Goal: Task Accomplishment & Management: Complete application form

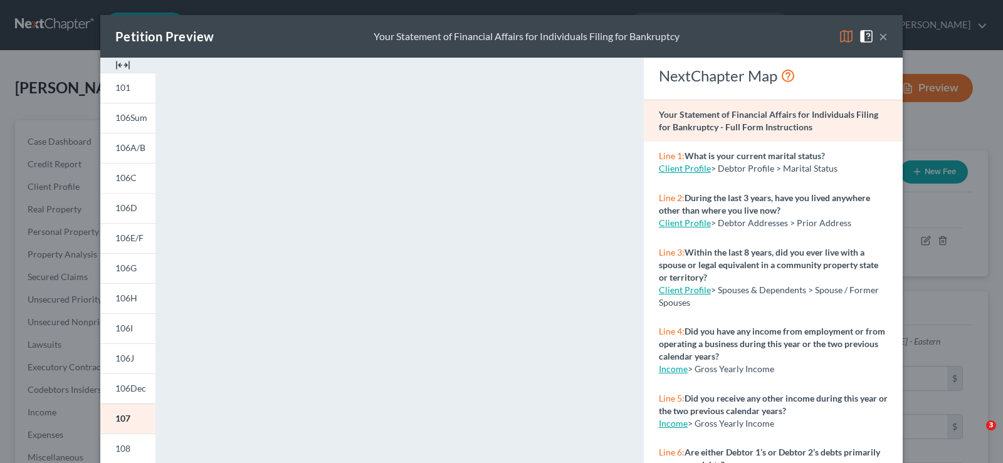
select select "0"
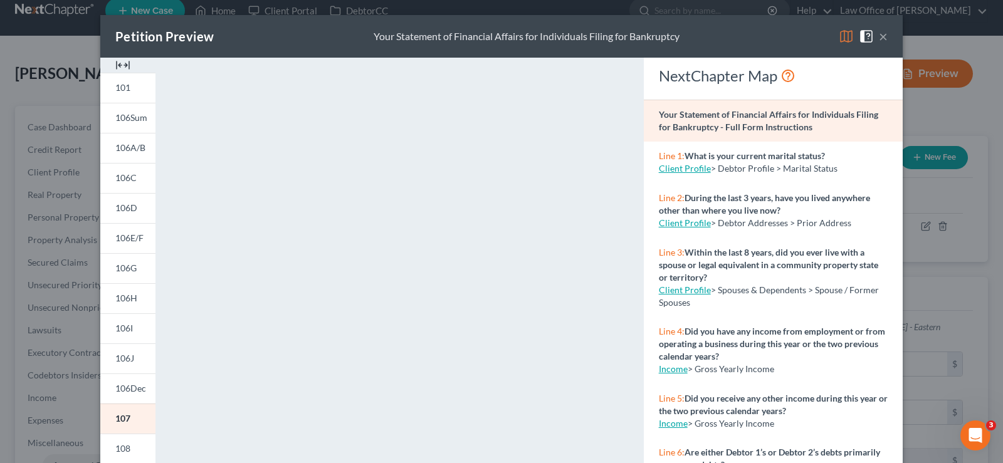
click at [875, 34] on div "×" at bounding box center [862, 36] width 49 height 15
click at [879, 38] on button "×" at bounding box center [883, 36] width 9 height 15
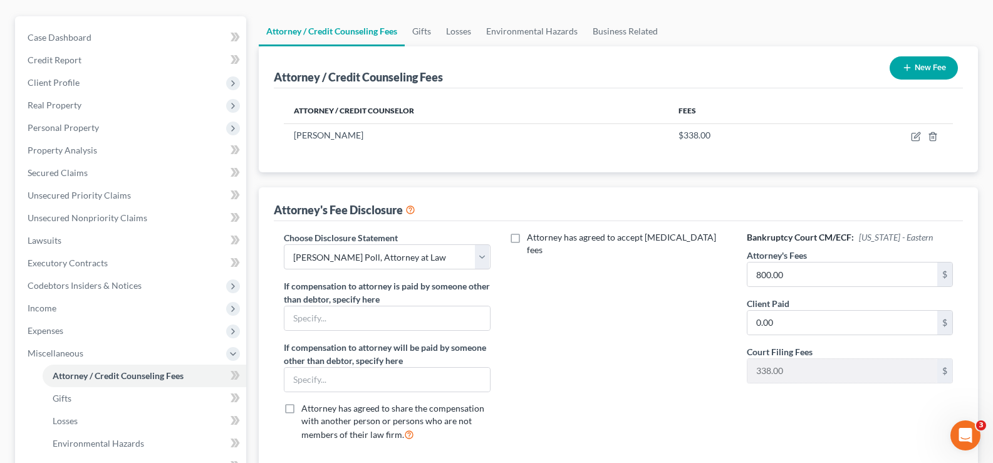
scroll to position [121, 0]
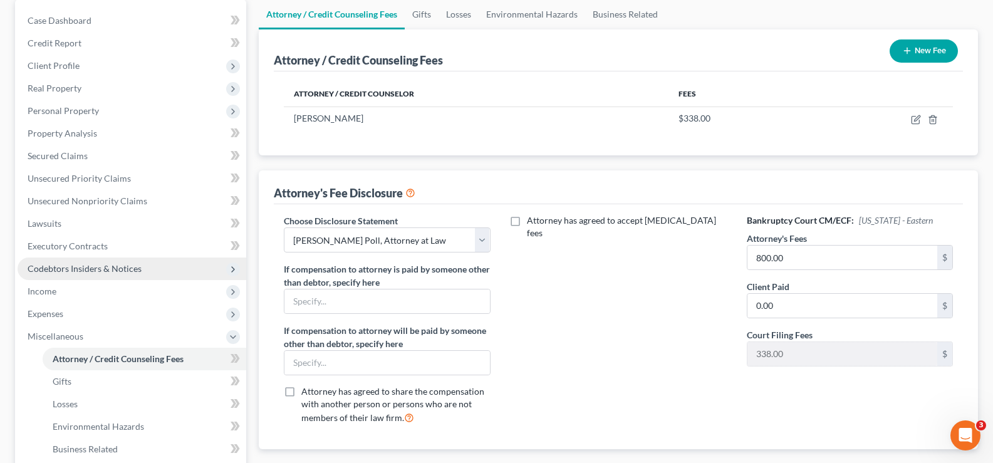
click at [70, 273] on span "Codebtors Insiders & Notices" at bounding box center [85, 268] width 114 height 11
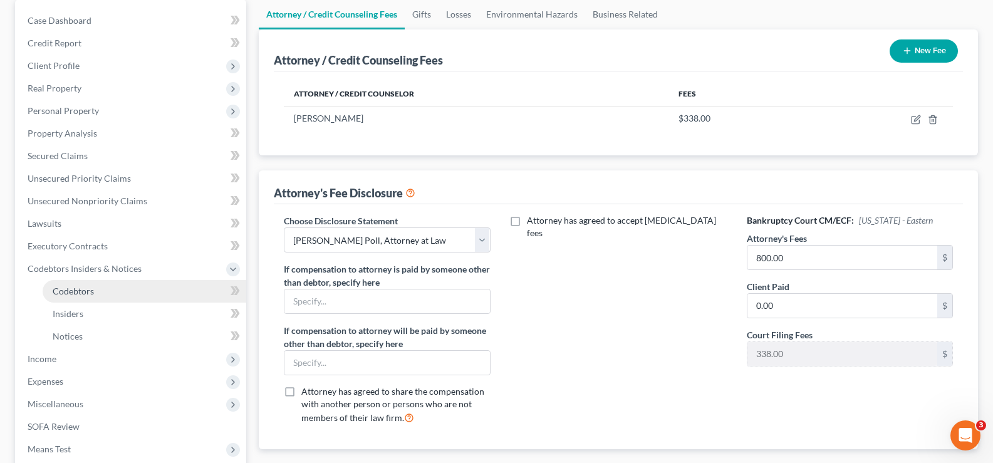
click at [77, 289] on span "Codebtors" at bounding box center [73, 291] width 41 height 11
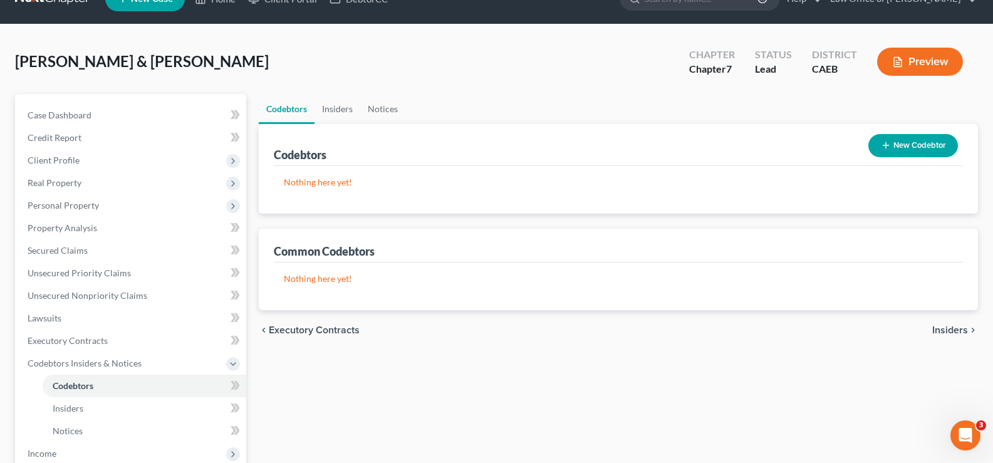
scroll to position [24, 0]
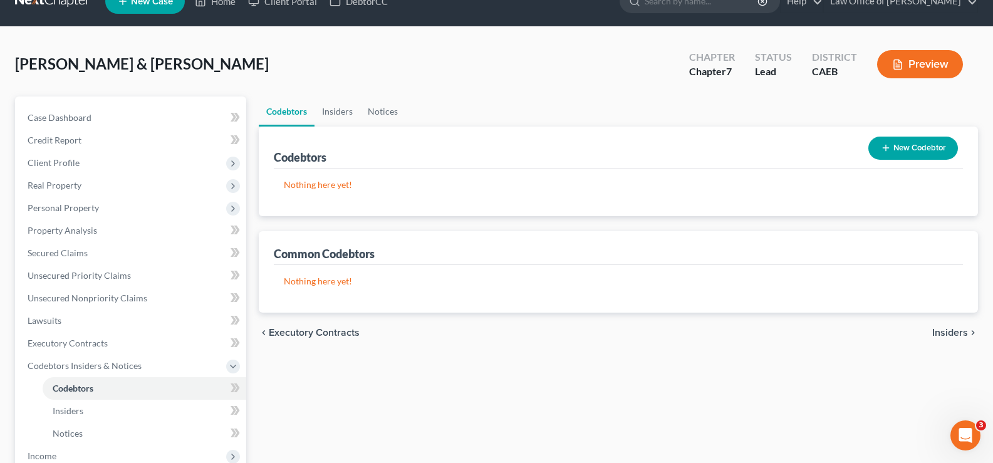
click at [290, 112] on link "Codebtors" at bounding box center [287, 111] width 56 height 30
click at [320, 254] on div "Common Codebtors" at bounding box center [324, 253] width 101 height 15
click at [333, 115] on link "Insiders" at bounding box center [338, 111] width 46 height 30
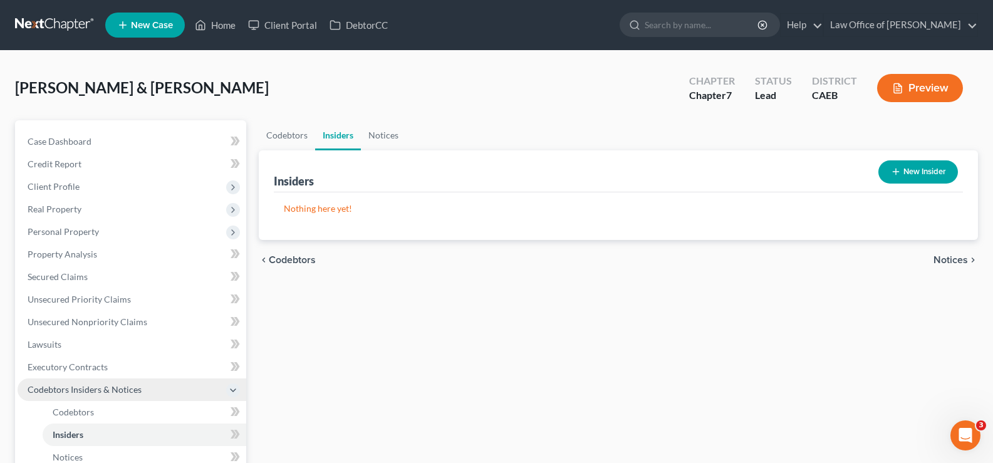
click at [92, 392] on span "Codebtors Insiders & Notices" at bounding box center [85, 389] width 114 height 11
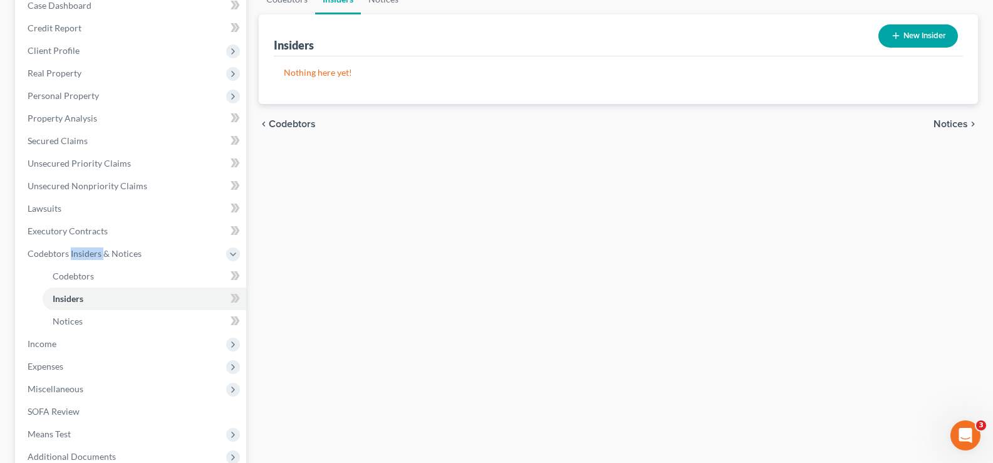
scroll to position [135, 0]
click at [50, 346] on span "Income" at bounding box center [42, 345] width 29 height 11
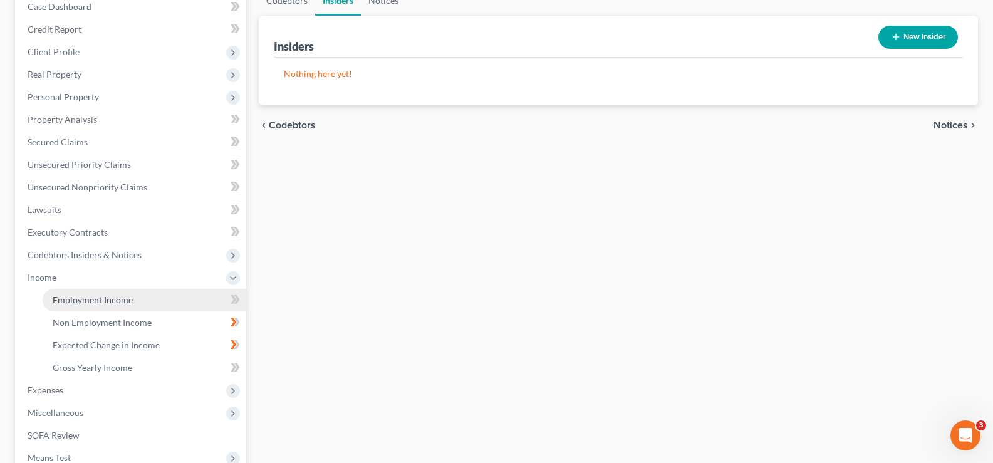
click at [68, 298] on span "Employment Income" at bounding box center [93, 300] width 80 height 11
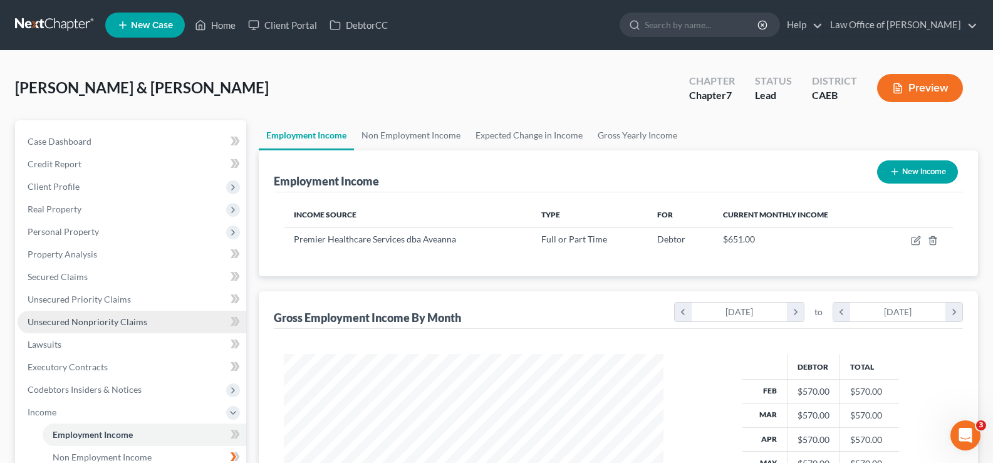
scroll to position [225, 405]
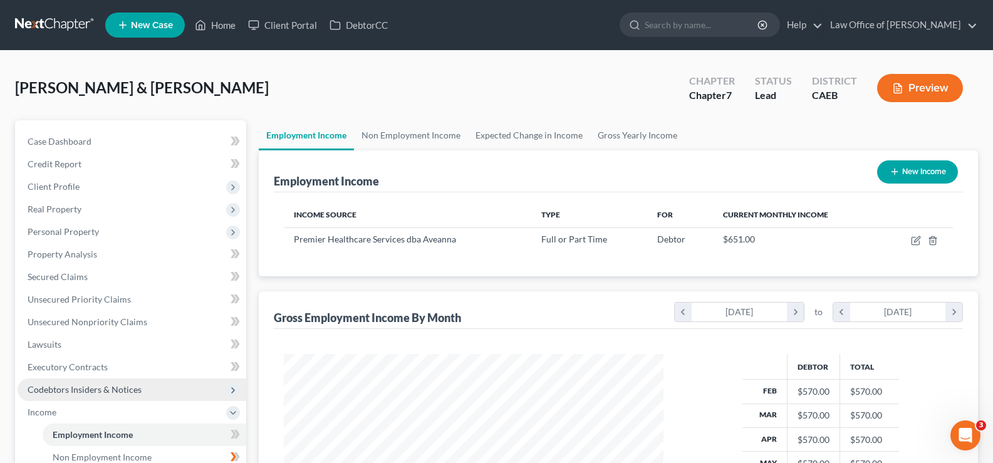
click at [48, 393] on span "Codebtors Insiders & Notices" at bounding box center [85, 389] width 114 height 11
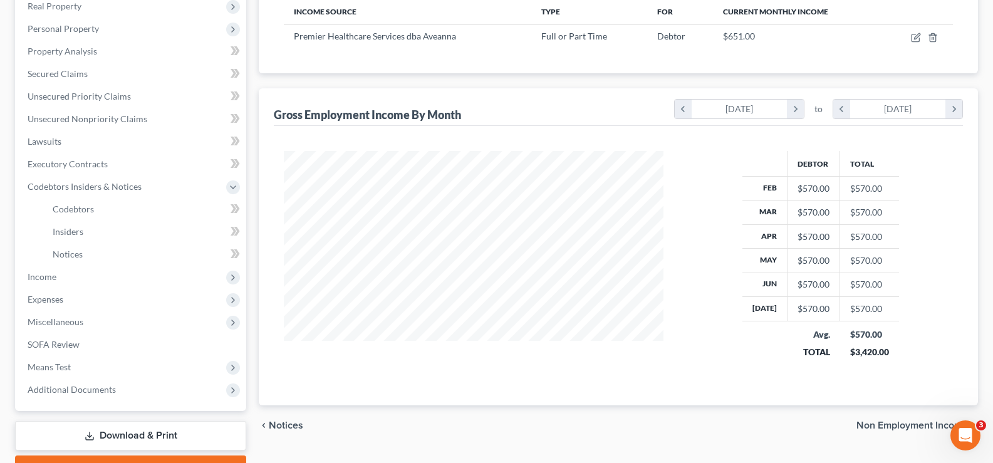
scroll to position [231, 0]
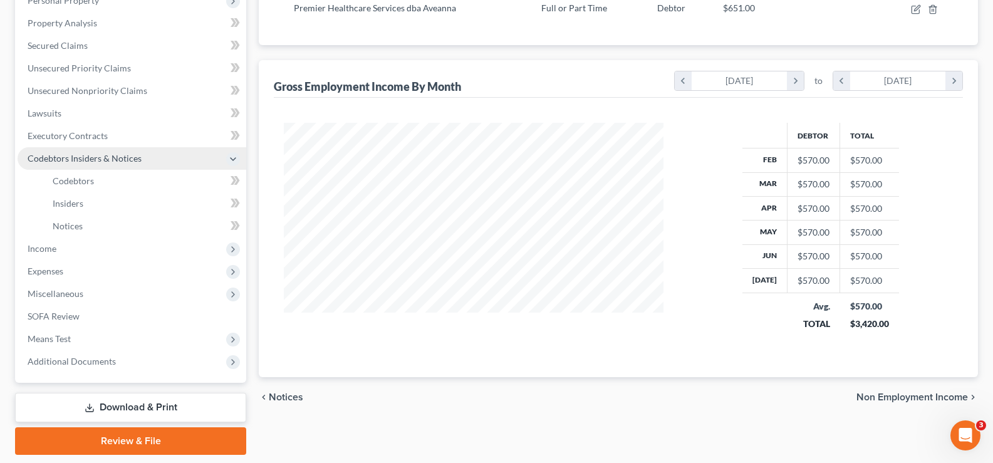
click at [61, 160] on span "Codebtors Insiders & Notices" at bounding box center [85, 158] width 114 height 11
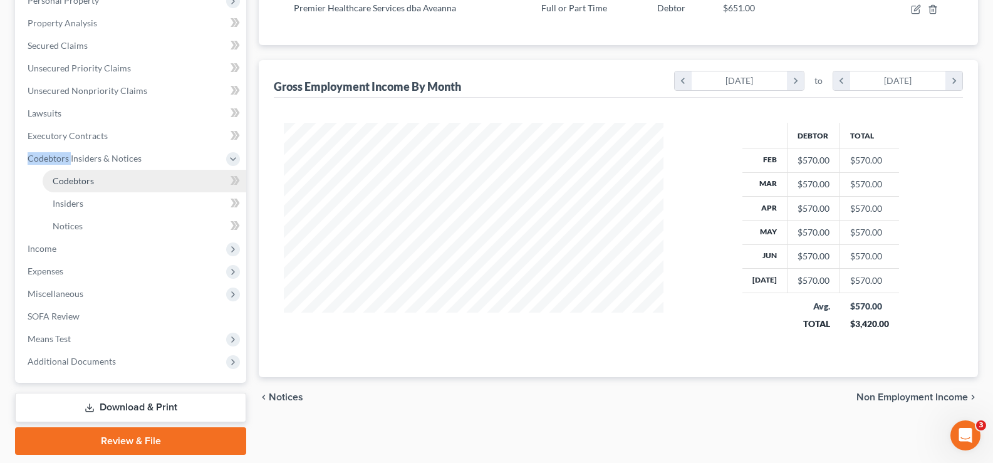
click at [63, 182] on span "Codebtors" at bounding box center [73, 180] width 41 height 11
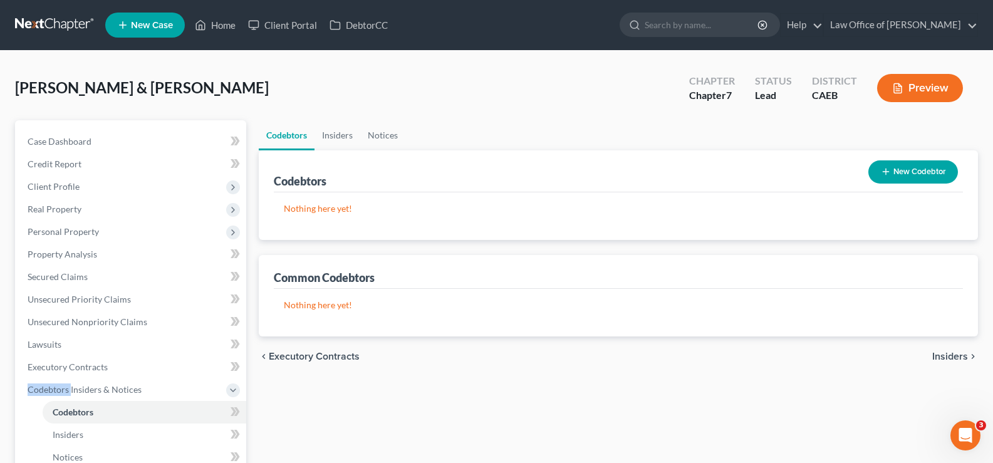
click at [901, 175] on button "New Codebtor" at bounding box center [913, 171] width 90 height 23
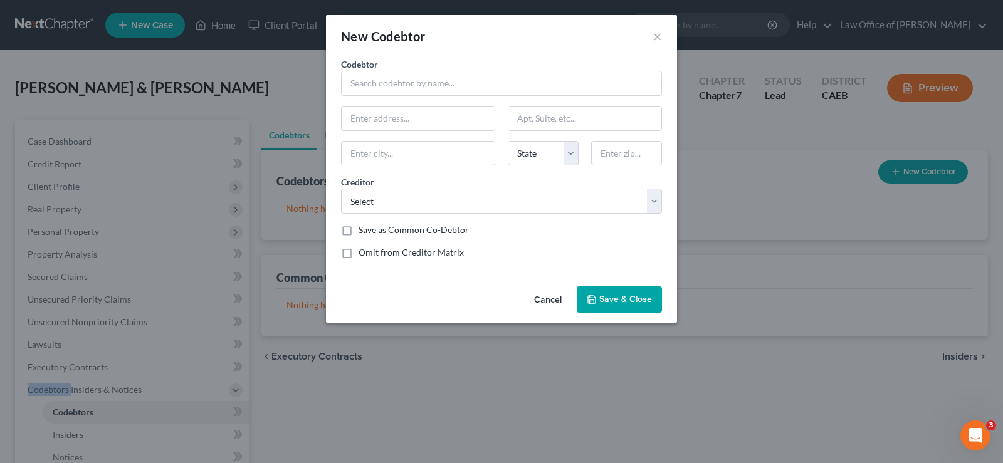
click at [543, 298] on button "Cancel" at bounding box center [548, 300] width 48 height 25
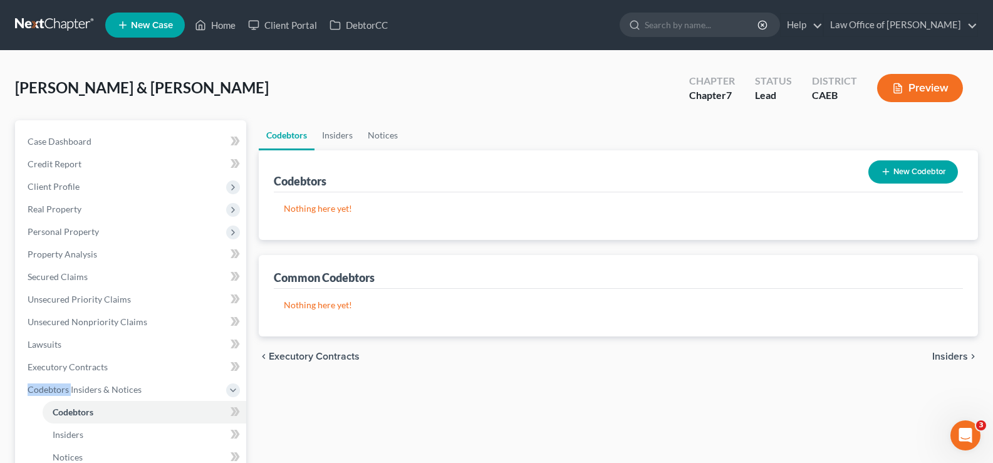
click at [323, 358] on span "Executory Contracts" at bounding box center [314, 357] width 91 height 10
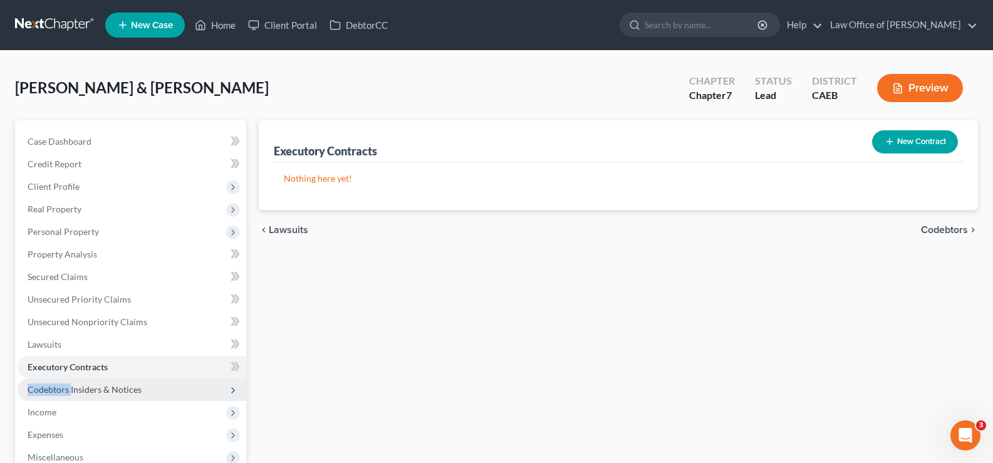
click at [53, 386] on span "Codebtors Insiders & Notices" at bounding box center [85, 389] width 114 height 11
click at [905, 76] on button "Preview" at bounding box center [920, 88] width 86 height 28
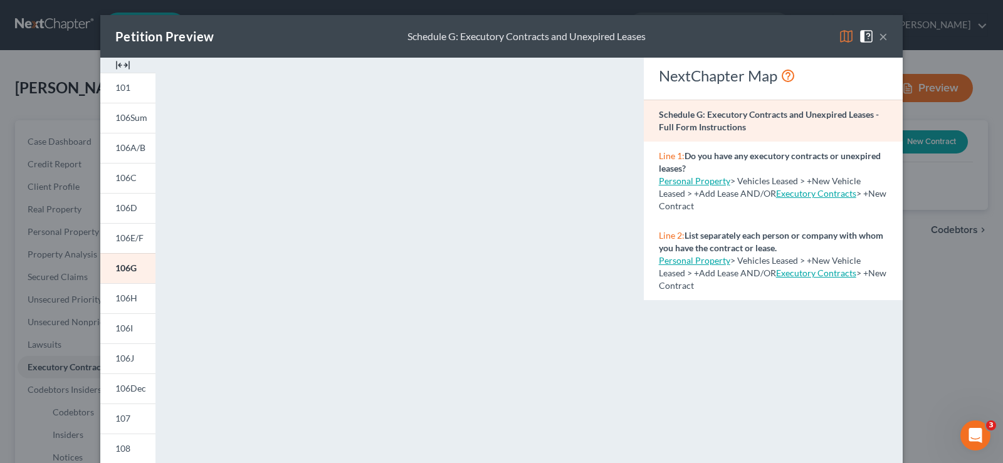
click at [879, 39] on button "×" at bounding box center [883, 36] width 9 height 15
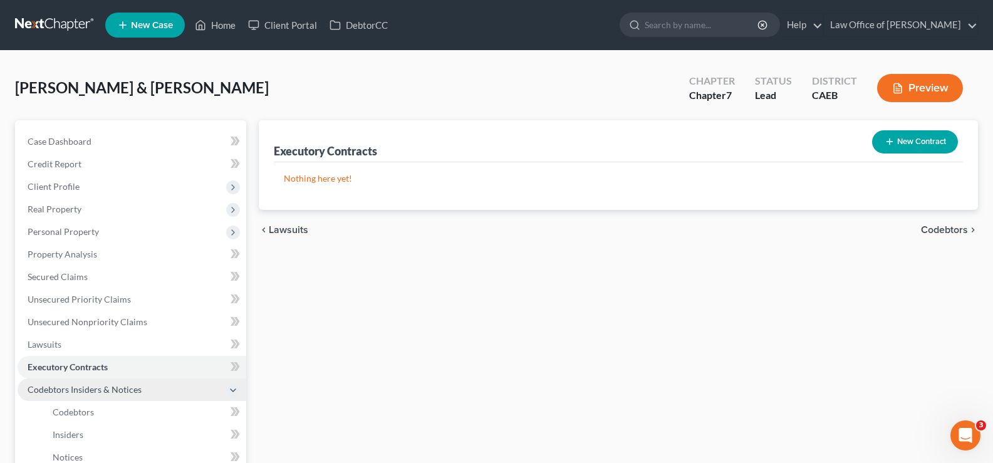
click at [55, 387] on span "Codebtors Insiders & Notices" at bounding box center [85, 389] width 114 height 11
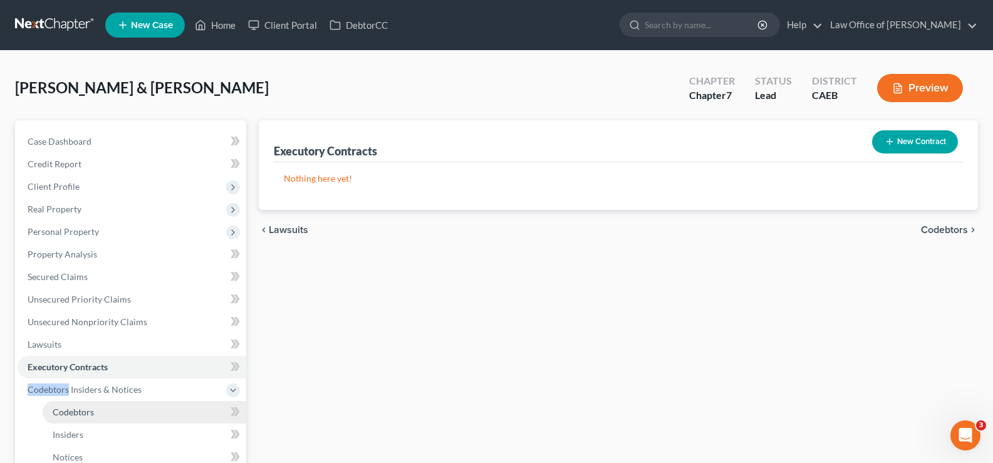
click at [73, 408] on span "Codebtors" at bounding box center [73, 412] width 41 height 11
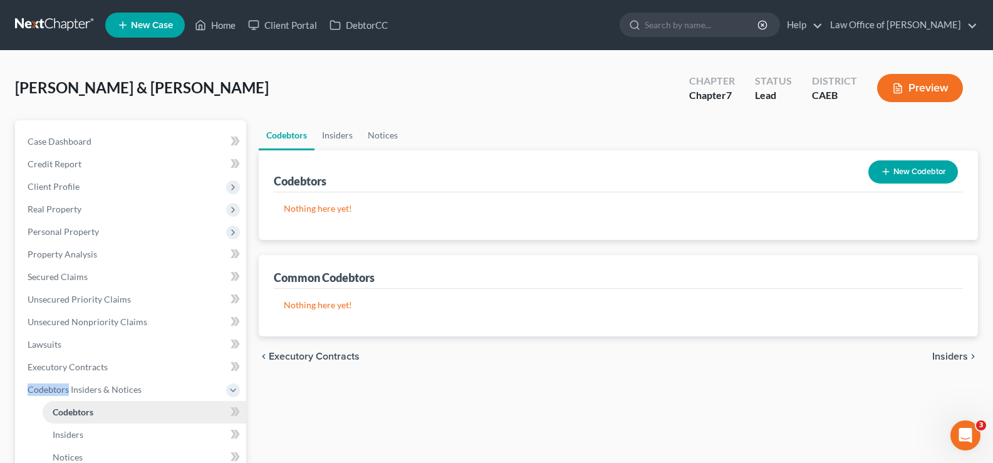
click at [87, 412] on span "Codebtors" at bounding box center [73, 412] width 41 height 11
click at [904, 93] on button "Preview" at bounding box center [920, 88] width 86 height 28
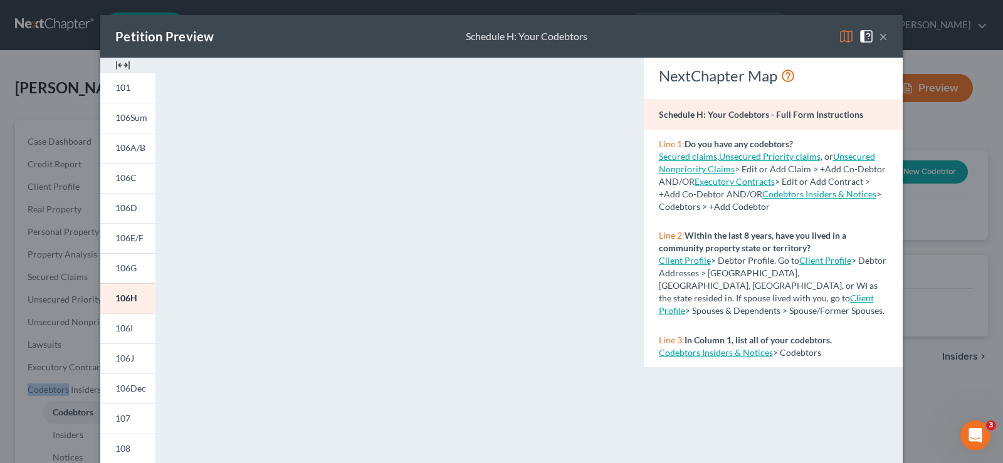
click at [823, 194] on link "Codebtors Insiders & Notices" at bounding box center [819, 194] width 114 height 11
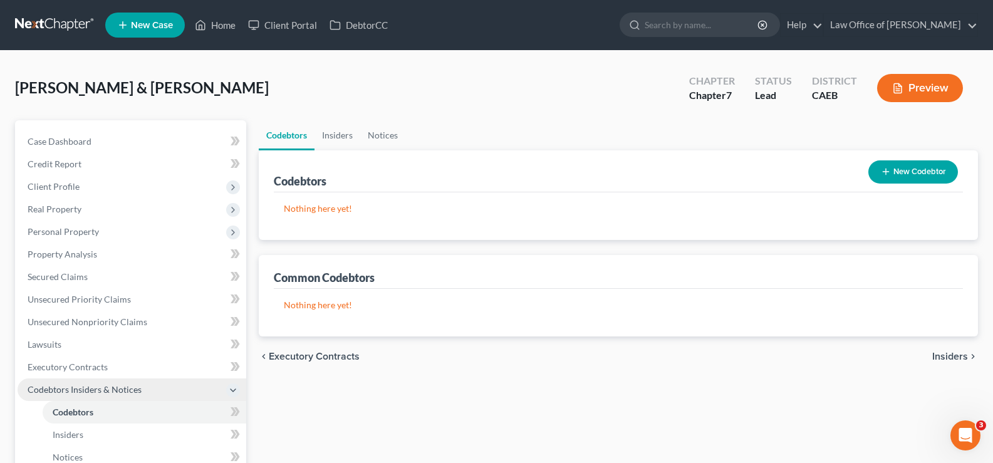
click at [68, 389] on span "Codebtors Insiders & Notices" at bounding box center [85, 389] width 114 height 11
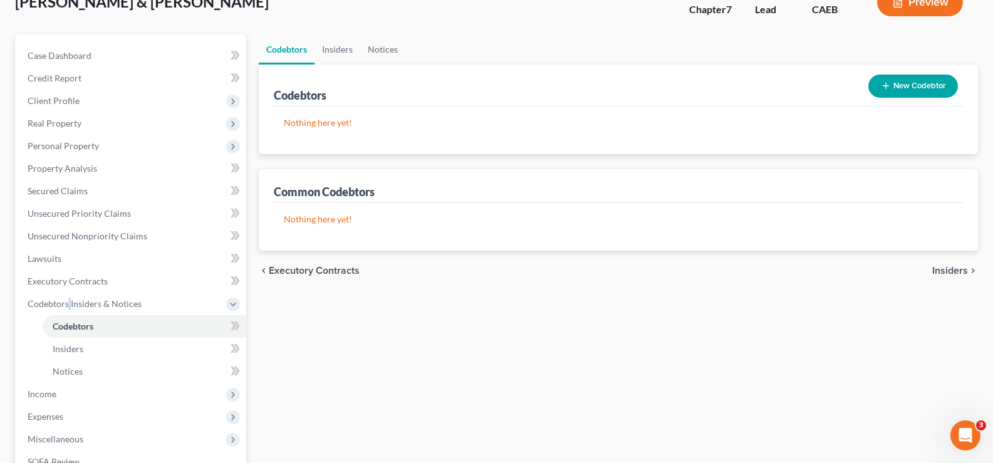
scroll to position [27, 0]
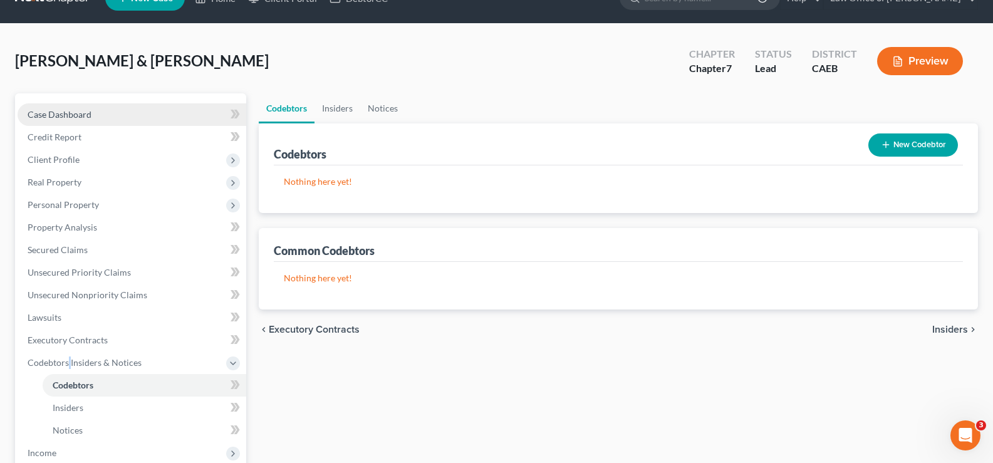
click at [63, 113] on span "Case Dashboard" at bounding box center [60, 114] width 64 height 11
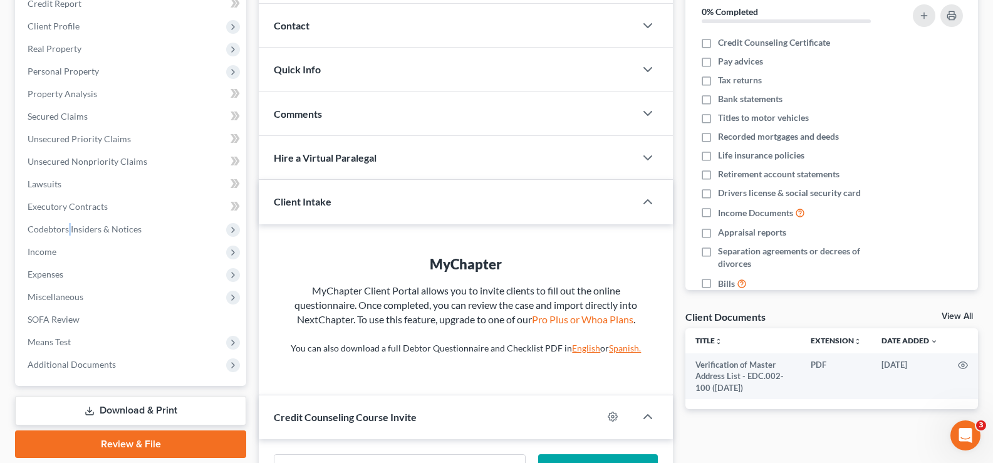
scroll to position [226, 0]
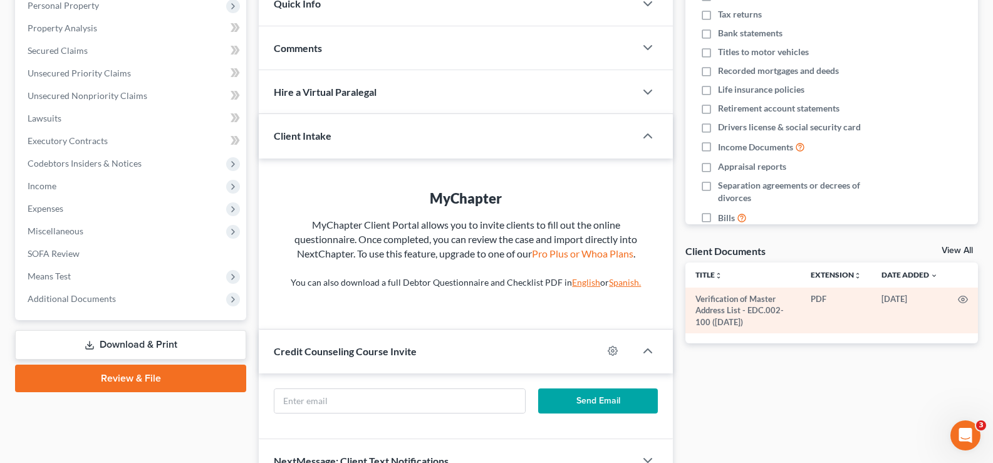
click at [735, 305] on td "Verification of Master Address List - EDC.002-100 ([DATE])" at bounding box center [743, 311] width 115 height 46
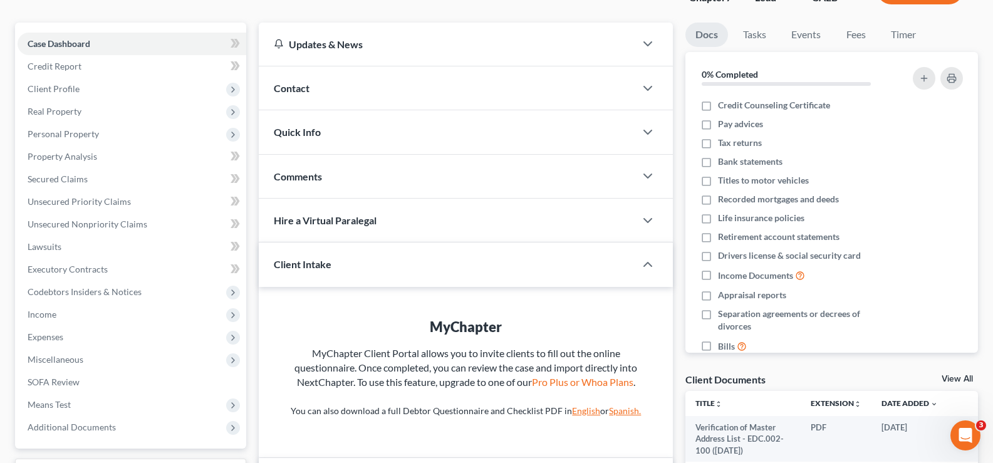
scroll to position [82, 0]
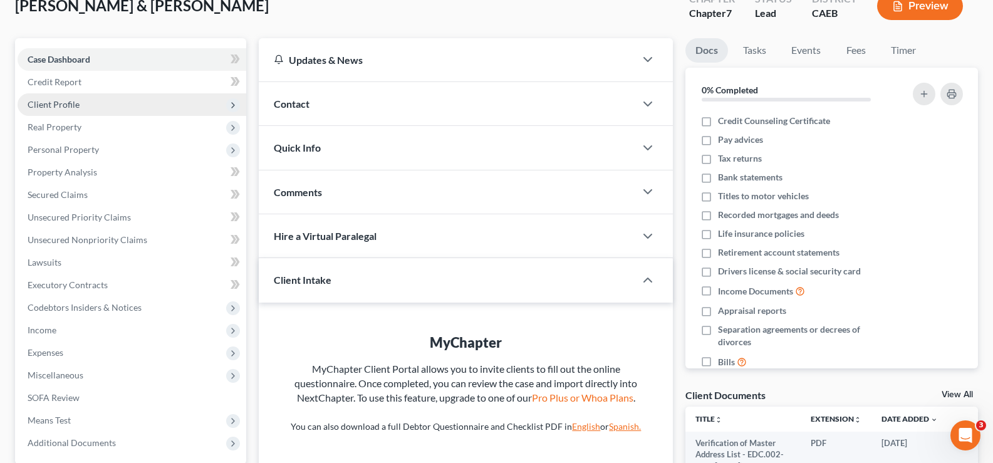
click at [65, 99] on span "Client Profile" at bounding box center [54, 104] width 52 height 11
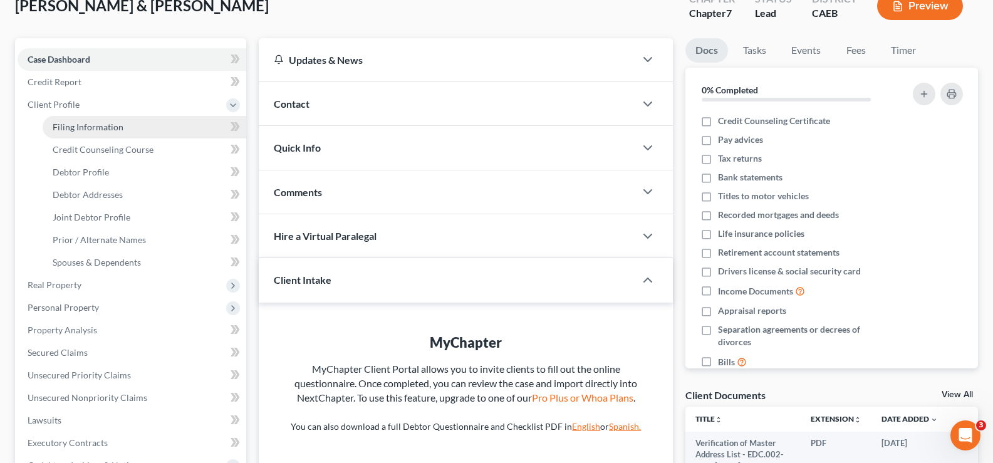
click at [89, 130] on span "Filing Information" at bounding box center [88, 127] width 71 height 11
select select "1"
select select "0"
select select "4"
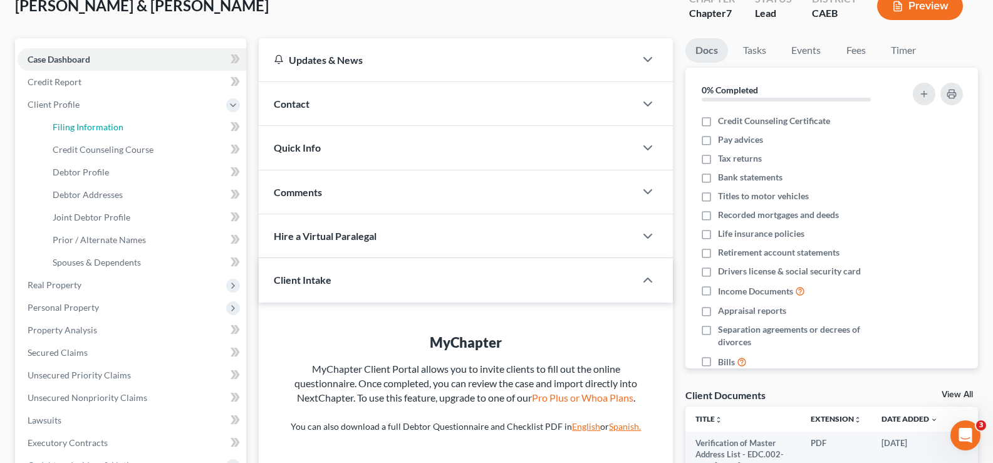
select select "1"
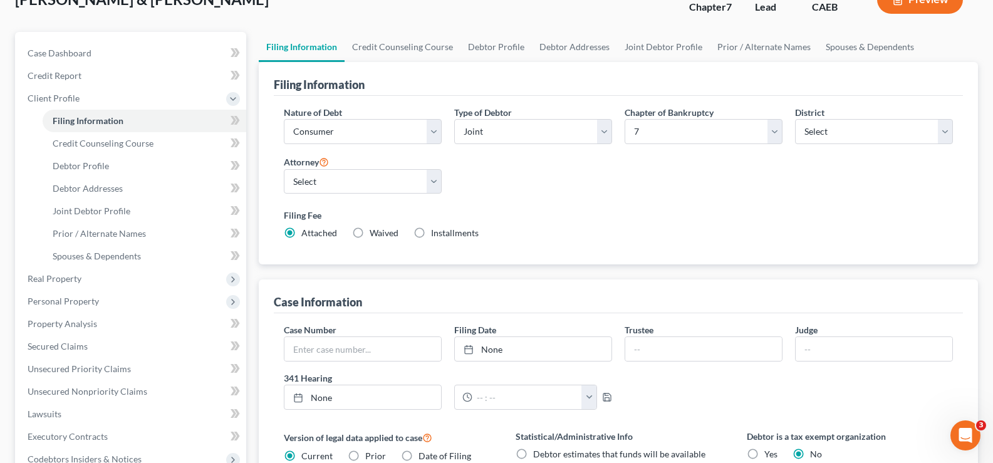
scroll to position [83, 0]
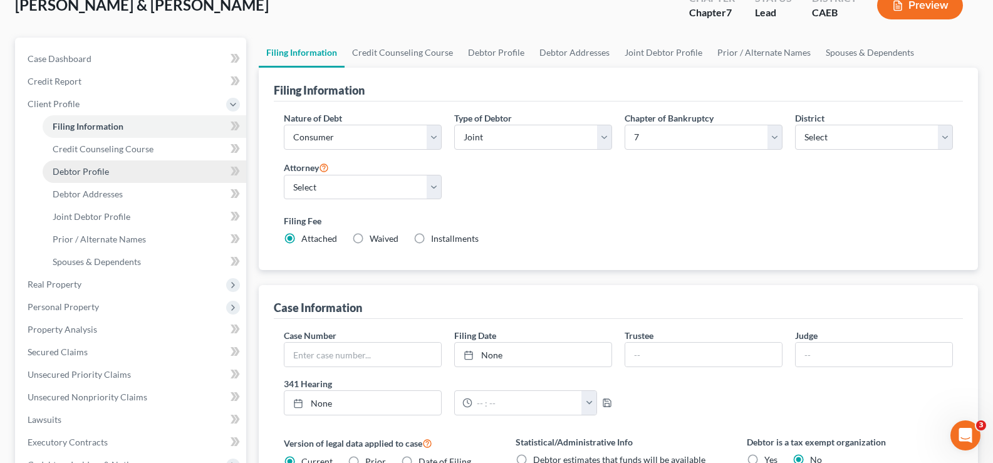
click at [85, 176] on span "Debtor Profile" at bounding box center [81, 171] width 56 height 11
select select "1"
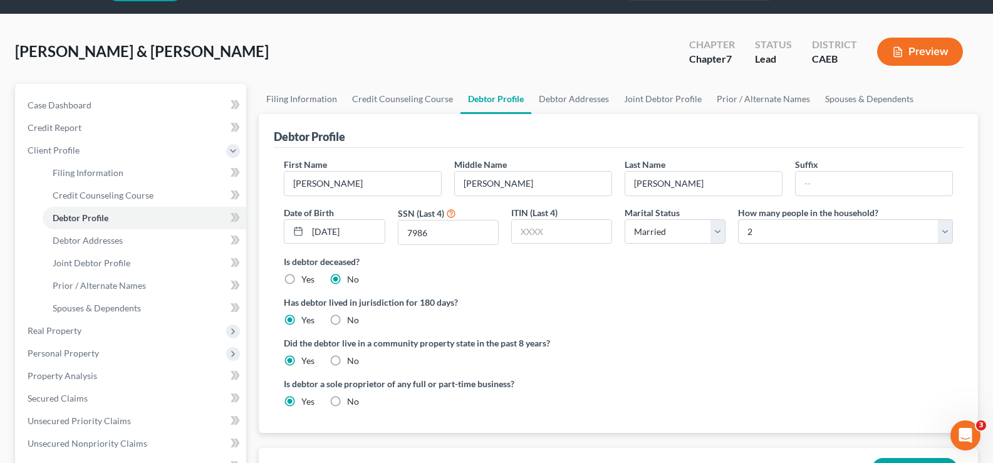
scroll to position [35, 0]
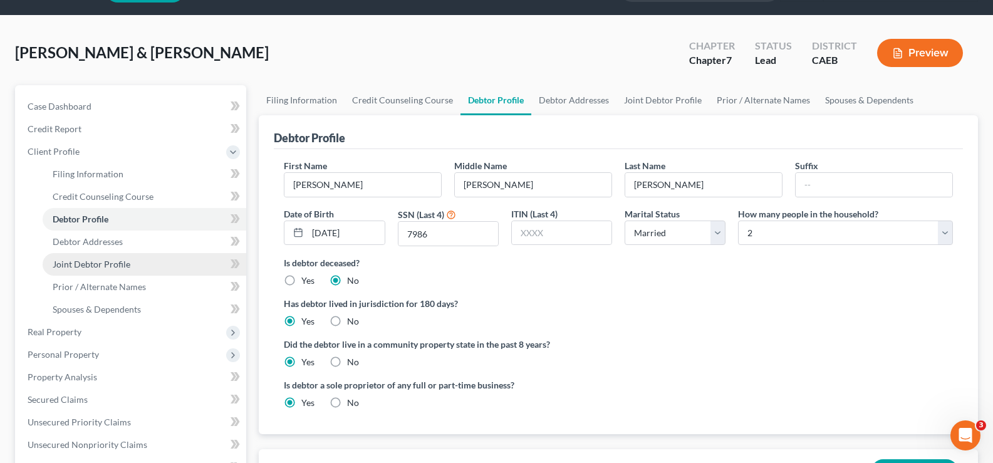
click at [80, 264] on span "Joint Debtor Profile" at bounding box center [92, 264] width 78 height 11
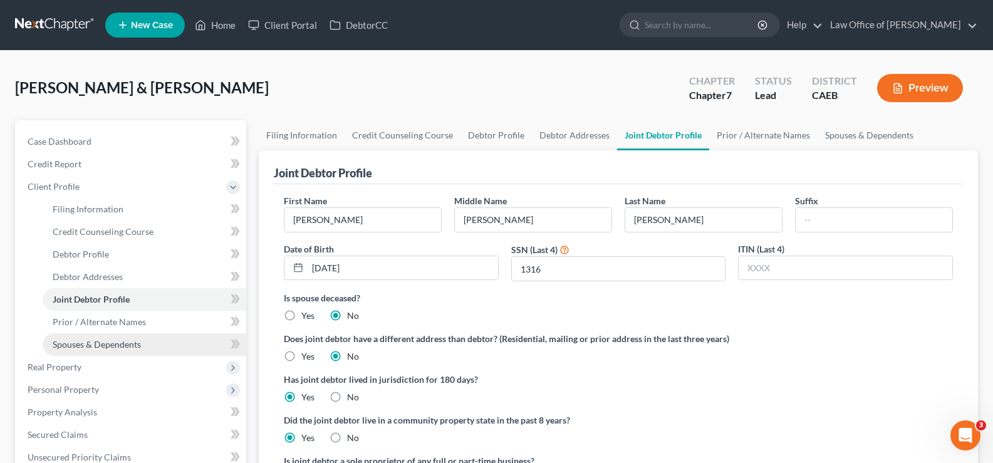
click at [107, 347] on span "Spouses & Dependents" at bounding box center [97, 344] width 88 height 11
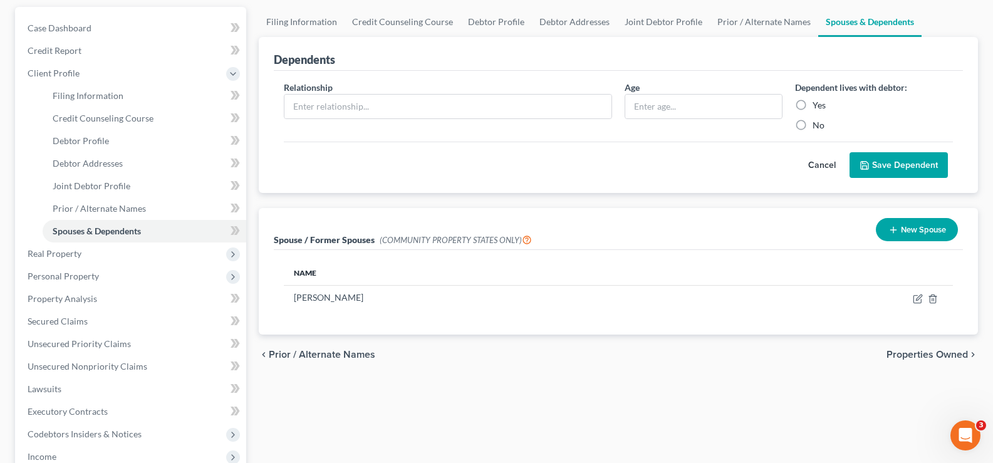
scroll to position [121, 0]
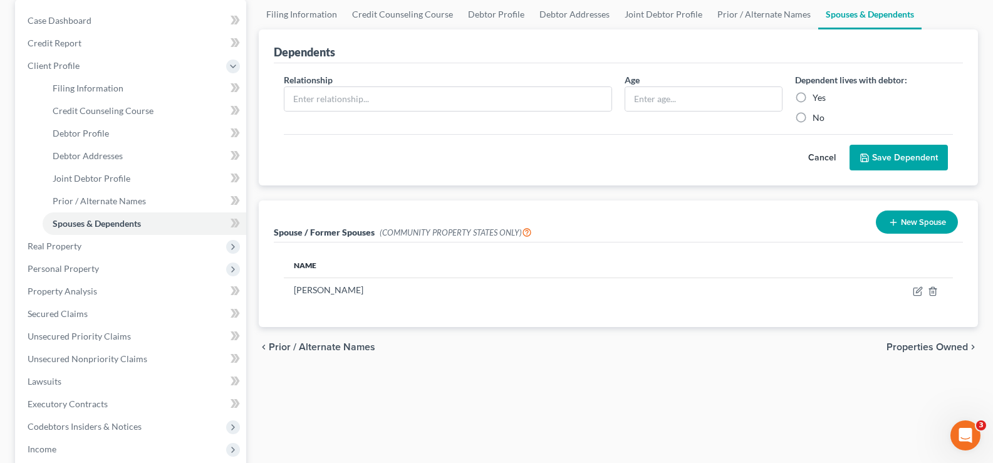
click at [338, 231] on span "Spouse / Former Spouses" at bounding box center [324, 232] width 101 height 11
click at [92, 228] on span "Spouses & Dependents" at bounding box center [97, 223] width 88 height 11
click at [59, 247] on span "Real Property" at bounding box center [55, 246] width 54 height 11
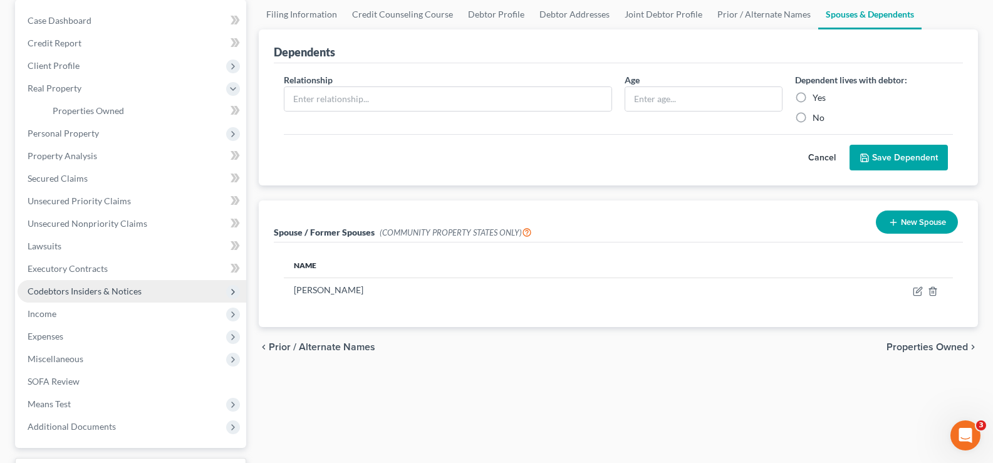
click at [68, 295] on span "Codebtors Insiders & Notices" at bounding box center [85, 291] width 114 height 11
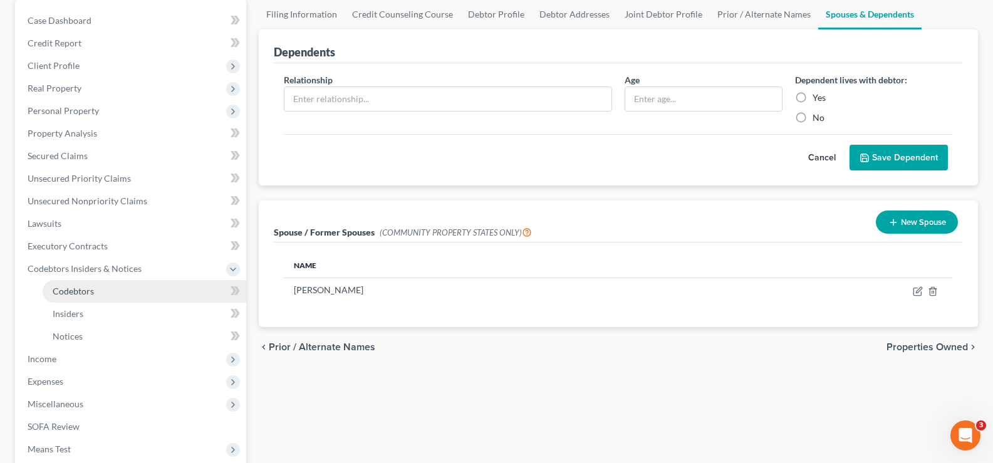
click at [68, 289] on span "Codebtors" at bounding box center [73, 291] width 41 height 11
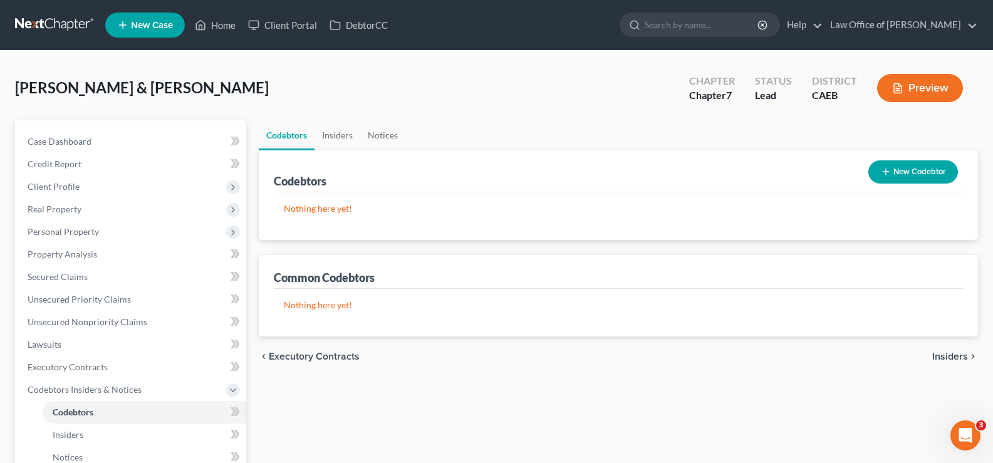
click at [942, 357] on span "Insiders" at bounding box center [950, 357] width 36 height 10
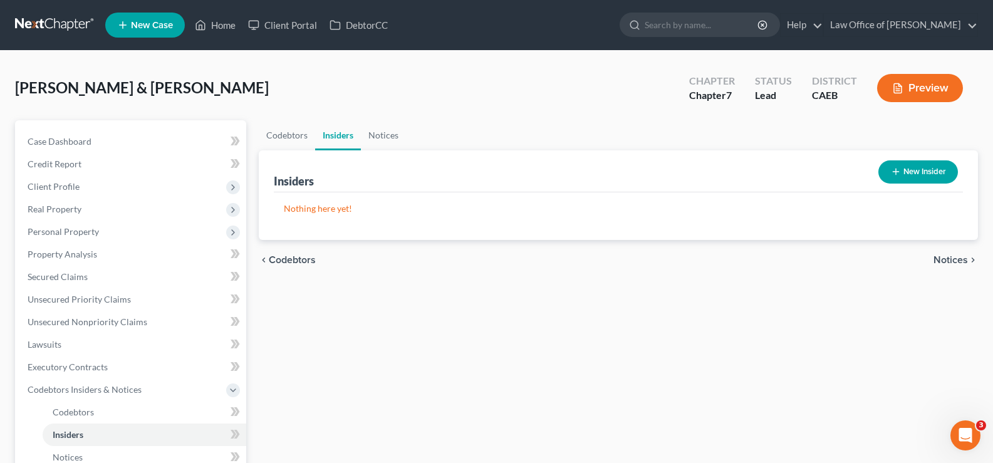
click at [942, 357] on div "Codebtors Insiders Notices Insiders New Insider Nothing here yet! Name Balance …" at bounding box center [619, 403] width 732 height 566
click at [949, 265] on span "Notices" at bounding box center [951, 260] width 34 height 10
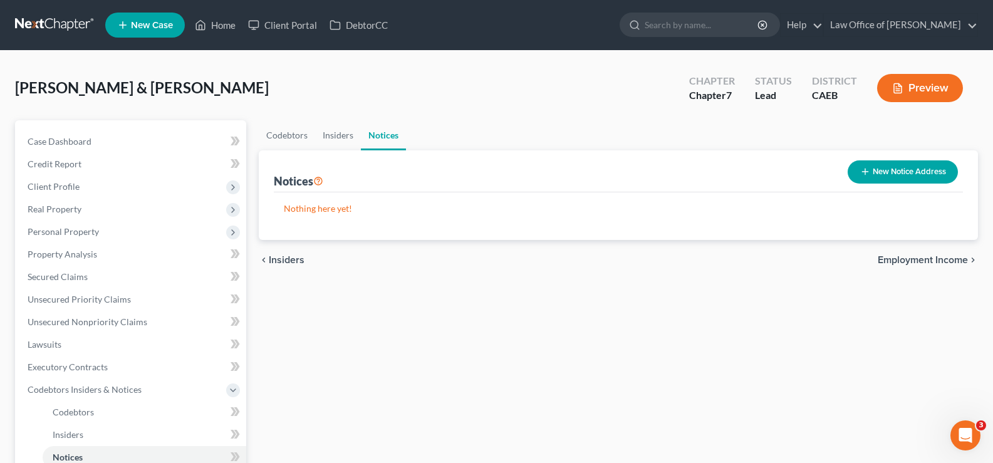
click at [291, 263] on span "Insiders" at bounding box center [287, 260] width 36 height 10
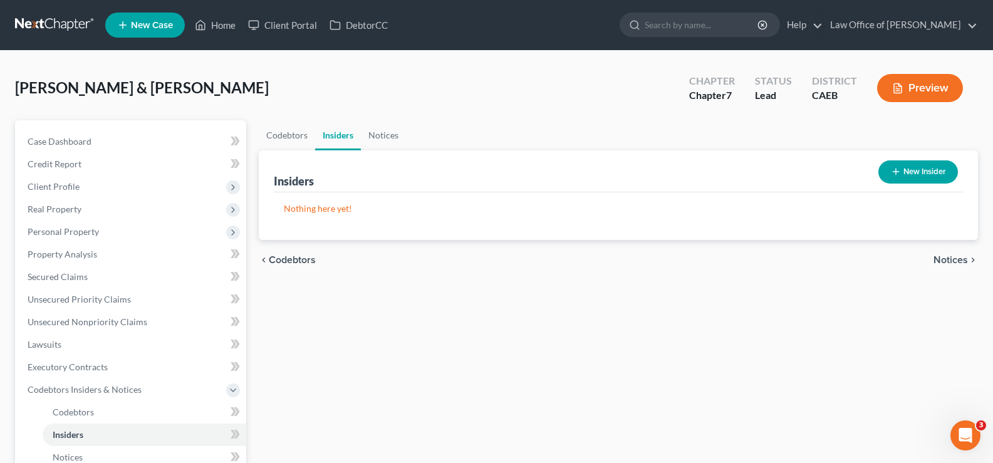
click at [290, 259] on span "Codebtors" at bounding box center [292, 260] width 47 height 10
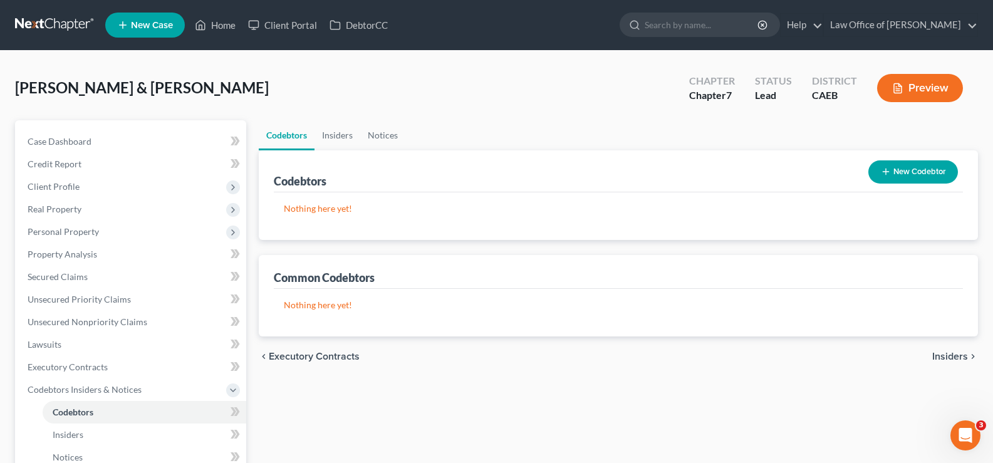
click at [296, 355] on span "Executory Contracts" at bounding box center [314, 357] width 91 height 10
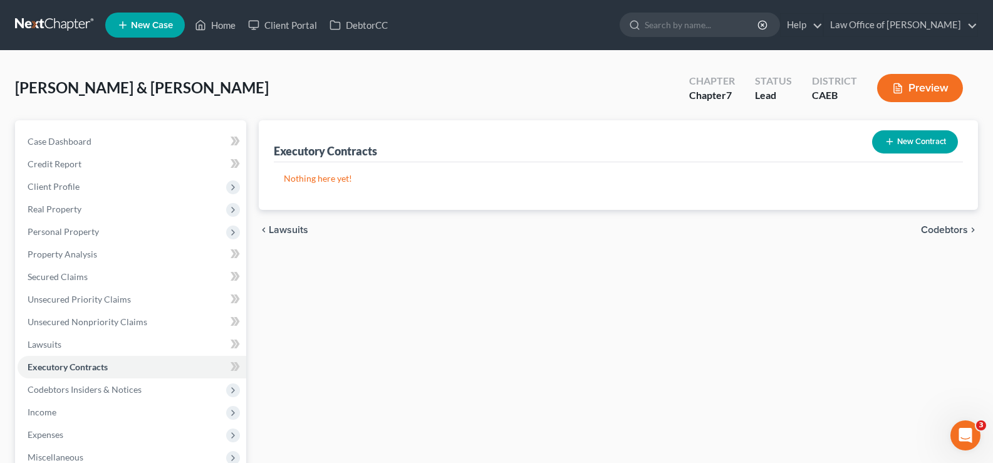
click at [931, 85] on button "Preview" at bounding box center [920, 88] width 86 height 28
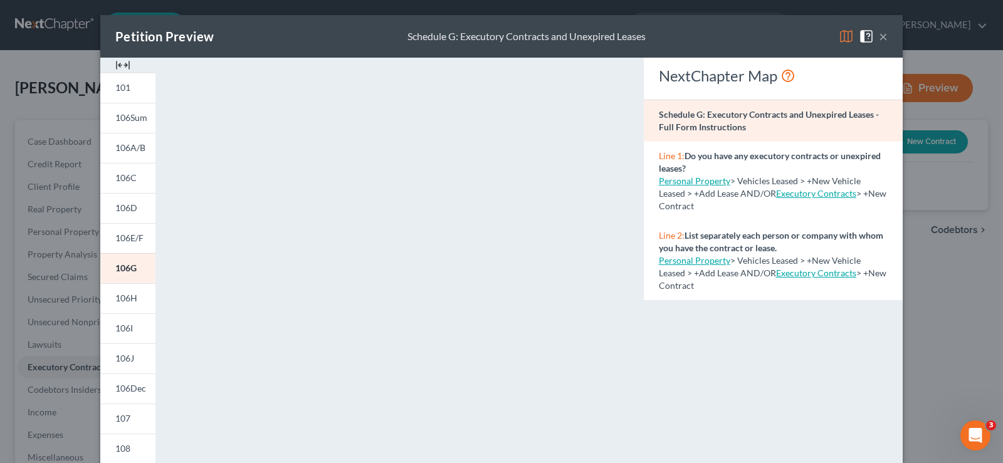
click at [879, 38] on button "×" at bounding box center [883, 36] width 9 height 15
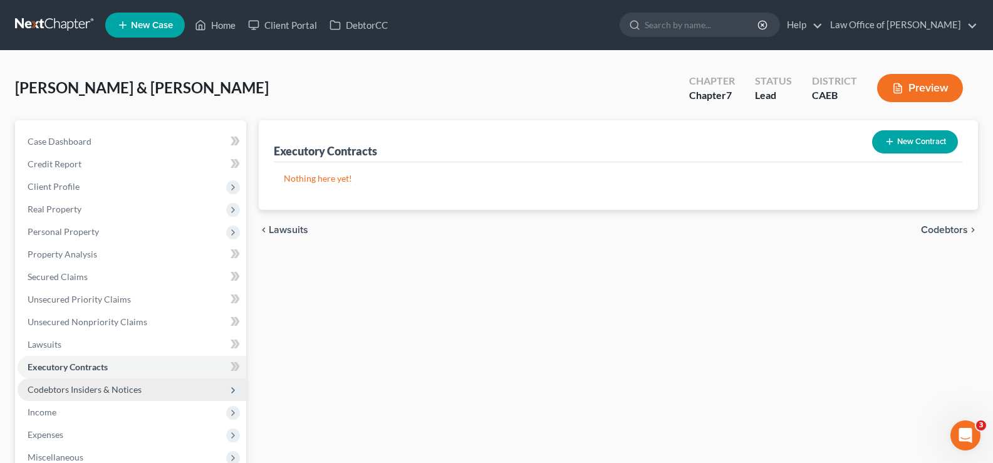
click at [41, 389] on span "Codebtors Insiders & Notices" at bounding box center [85, 389] width 114 height 11
click at [78, 391] on span "Codebtors Insiders & Notices" at bounding box center [85, 389] width 114 height 11
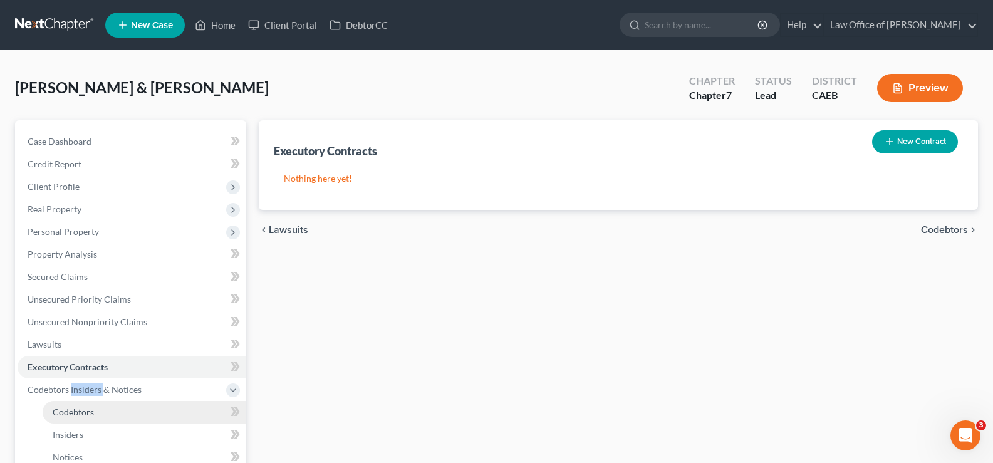
click at [75, 415] on span "Codebtors" at bounding box center [73, 412] width 41 height 11
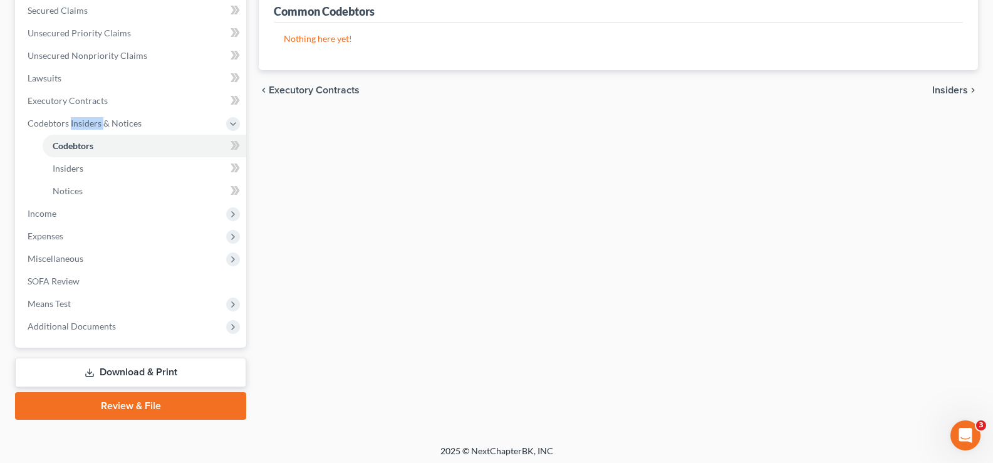
scroll to position [271, 0]
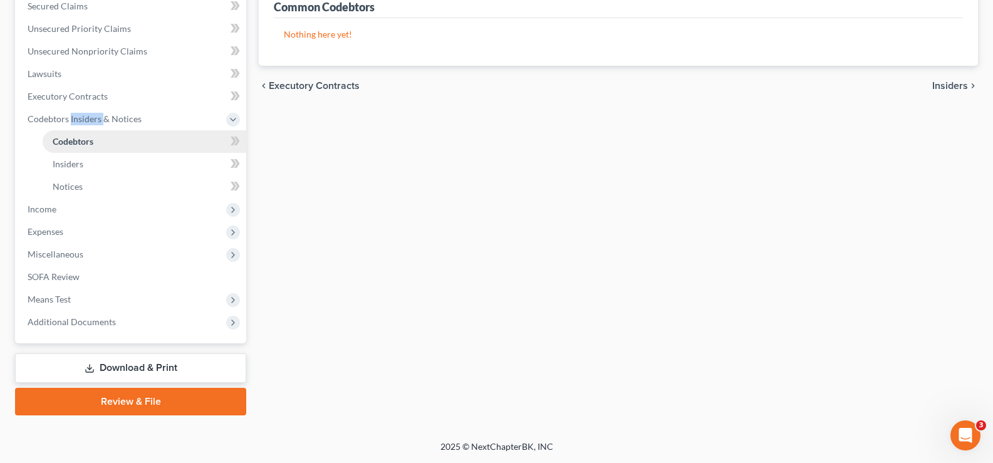
click at [74, 137] on span "Codebtors" at bounding box center [73, 141] width 41 height 11
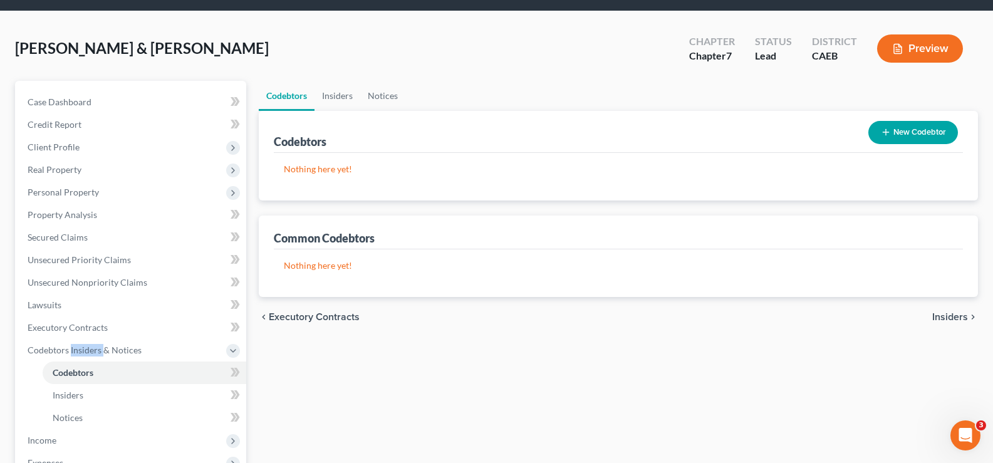
scroll to position [39, 0]
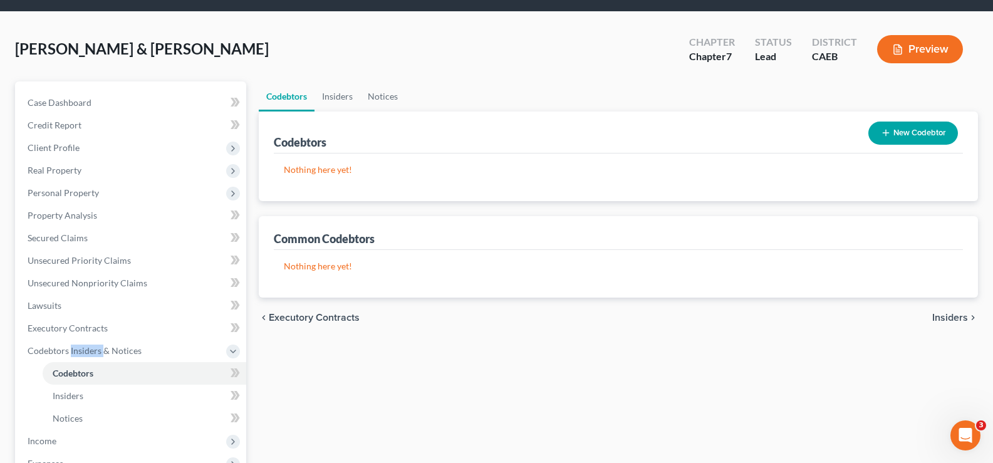
click at [902, 131] on button "New Codebtor" at bounding box center [913, 133] width 90 height 23
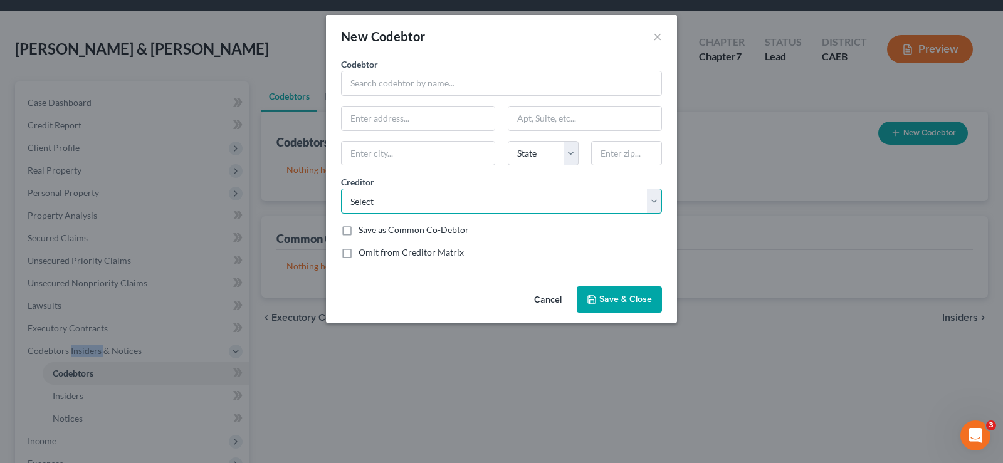
click at [383, 200] on select "Select [PERSON_NAME] Bank Mission Lane TAB Bank Midland Credit Management LVNV …" at bounding box center [501, 201] width 321 height 25
click at [548, 298] on button "Cancel" at bounding box center [548, 300] width 48 height 25
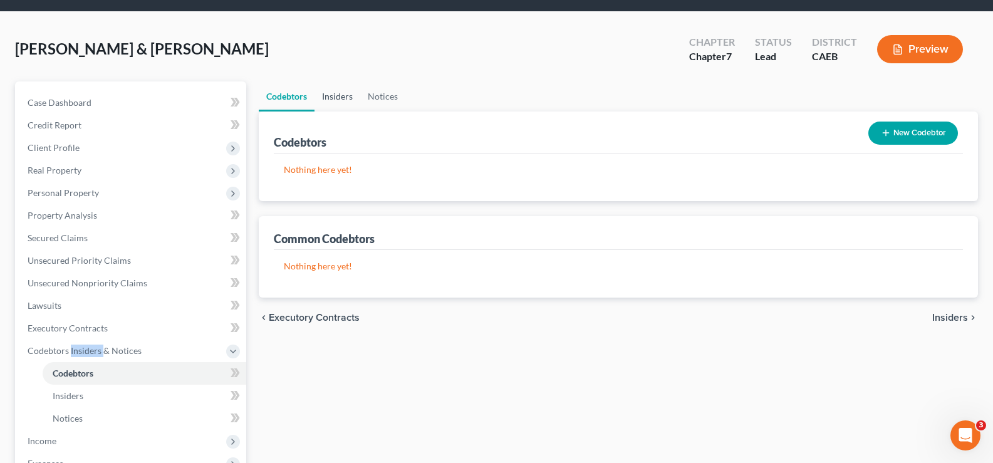
click at [334, 96] on link "Insiders" at bounding box center [338, 96] width 46 height 30
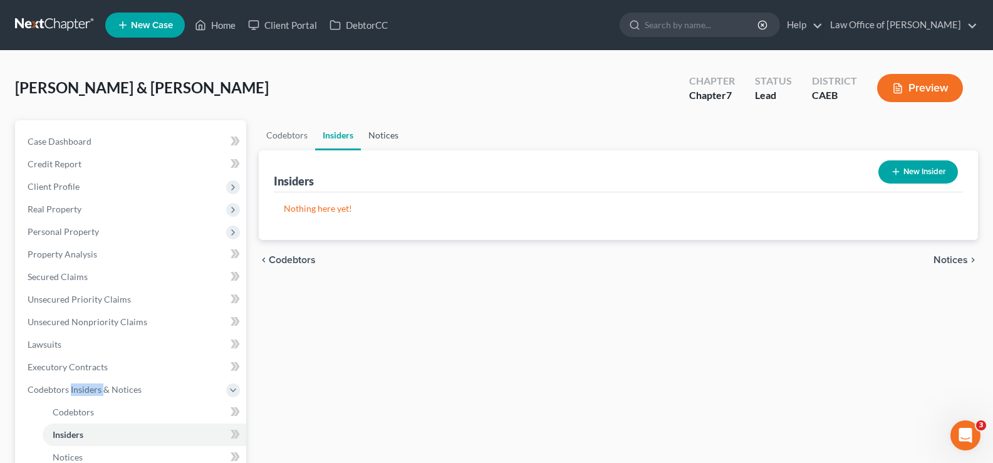
click at [387, 135] on link "Notices" at bounding box center [383, 135] width 45 height 30
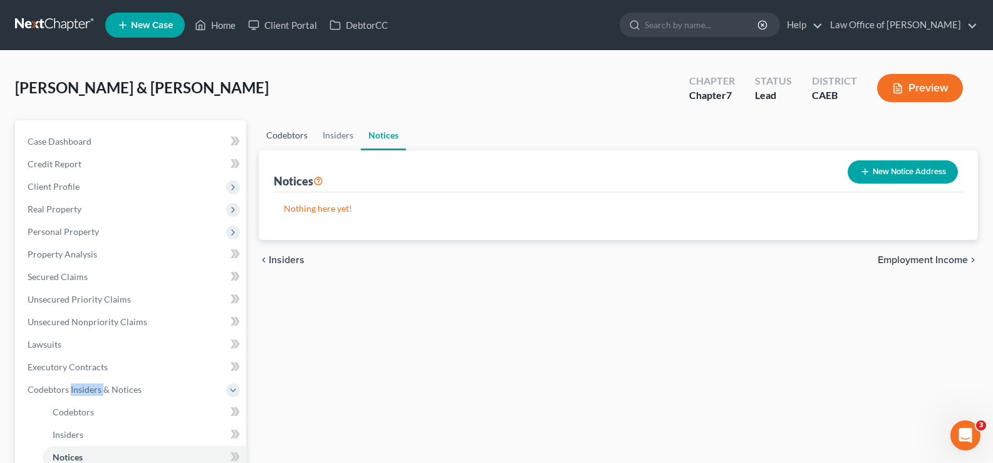
click at [288, 133] on link "Codebtors" at bounding box center [287, 135] width 56 height 30
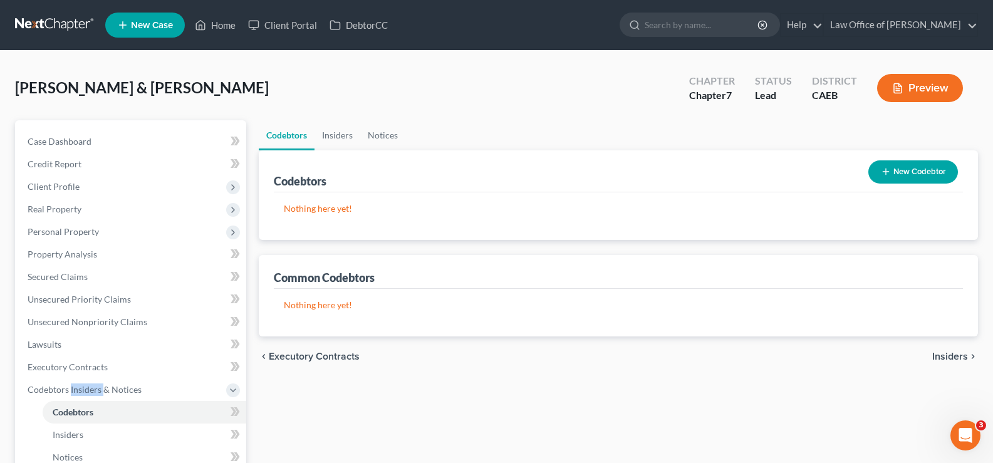
click at [288, 133] on link "Codebtors" at bounding box center [287, 135] width 56 height 30
click at [927, 85] on button "Preview" at bounding box center [920, 88] width 86 height 28
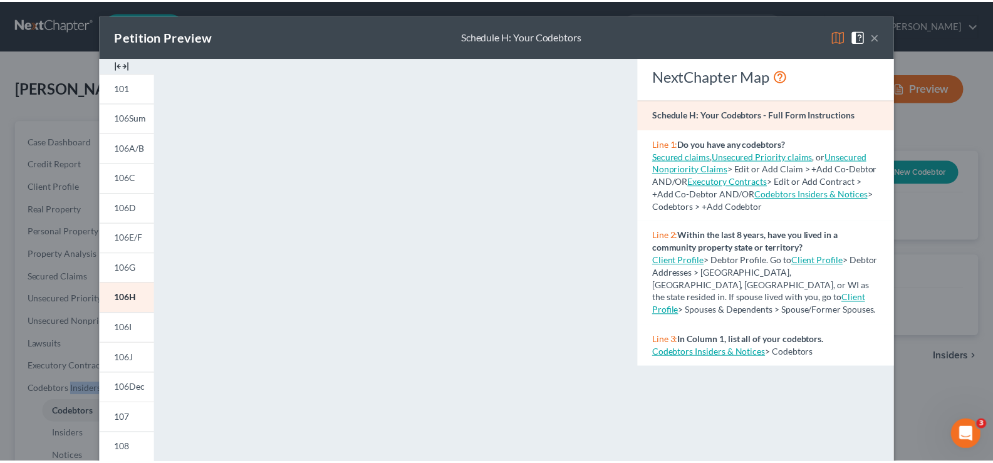
scroll to position [55, 0]
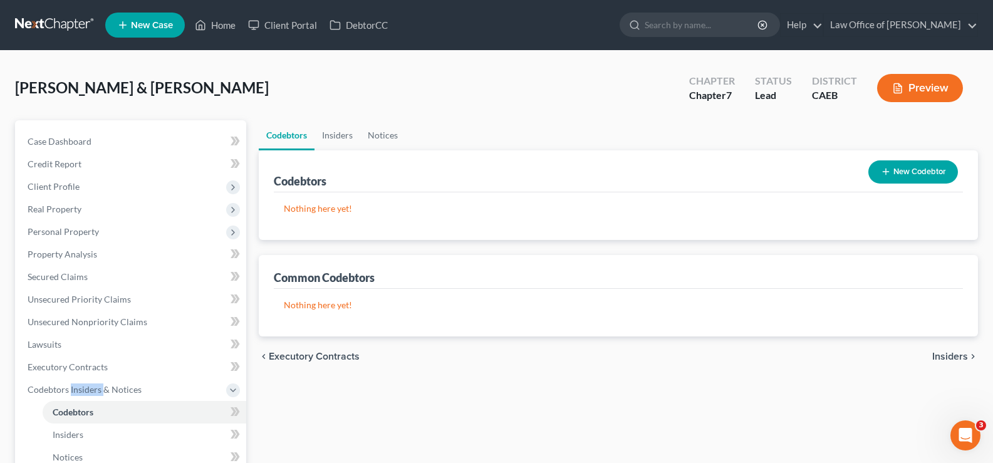
drag, startPoint x: 994, startPoint y: 248, endPoint x: 1002, endPoint y: 216, distance: 33.0
click at [43, 387] on span "Codebtors Insiders & Notices" at bounding box center [85, 389] width 114 height 11
click at [922, 81] on button "Preview" at bounding box center [920, 88] width 86 height 28
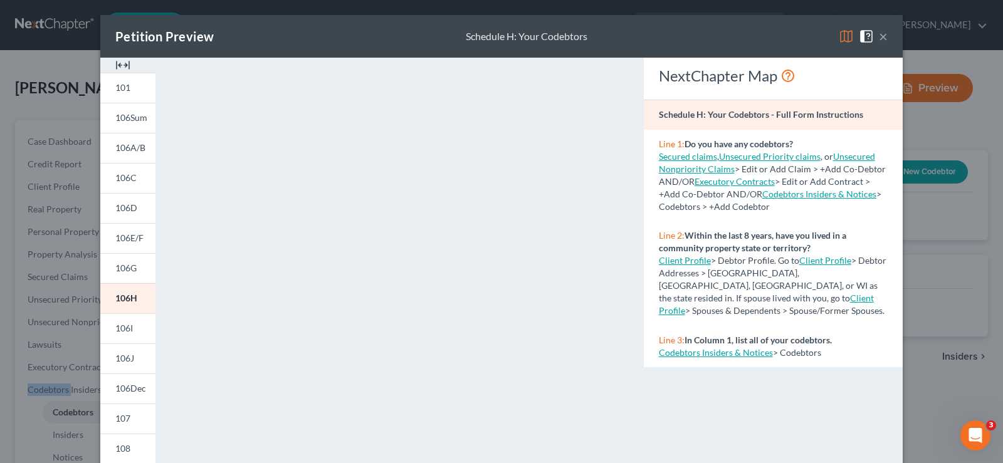
click at [879, 36] on button "×" at bounding box center [883, 36] width 9 height 15
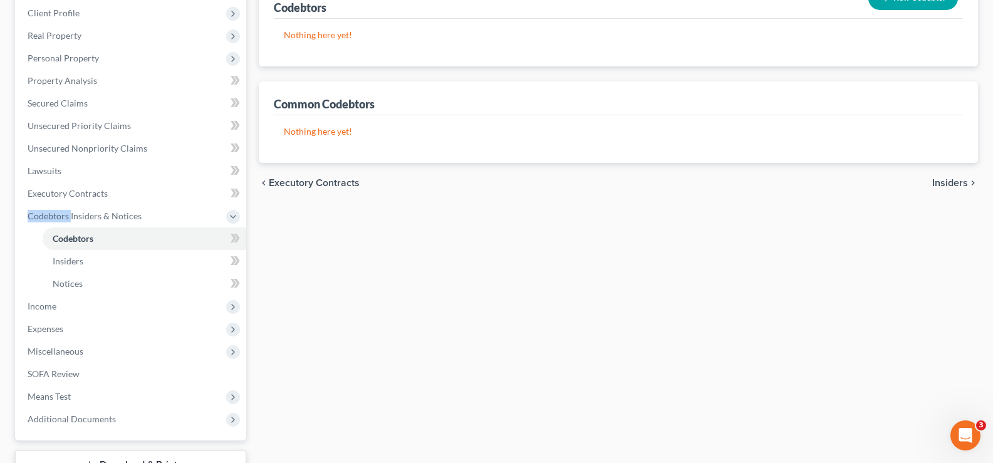
scroll to position [246, 0]
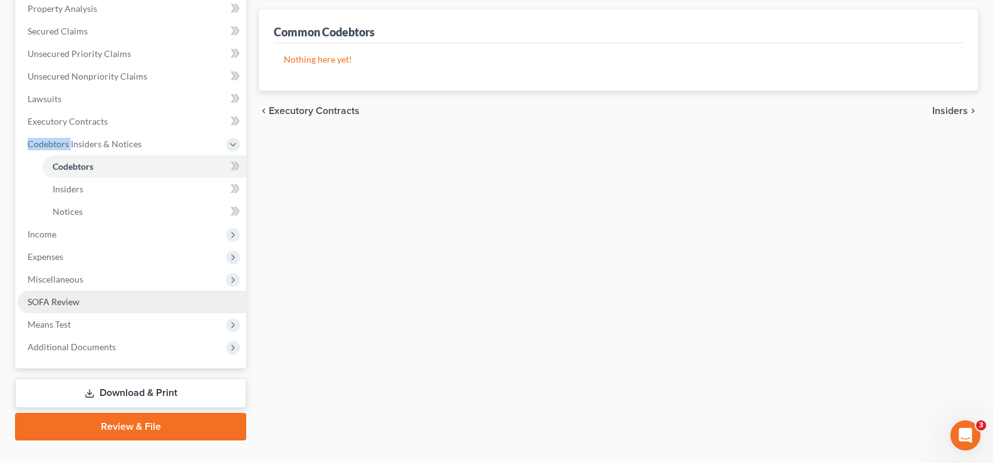
click at [56, 303] on span "SOFA Review" at bounding box center [54, 301] width 52 height 11
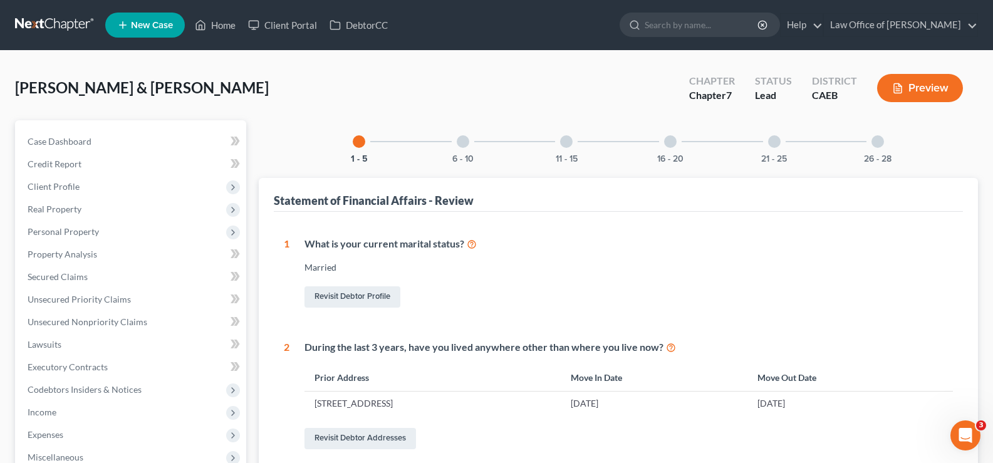
click at [462, 141] on div at bounding box center [463, 141] width 13 height 13
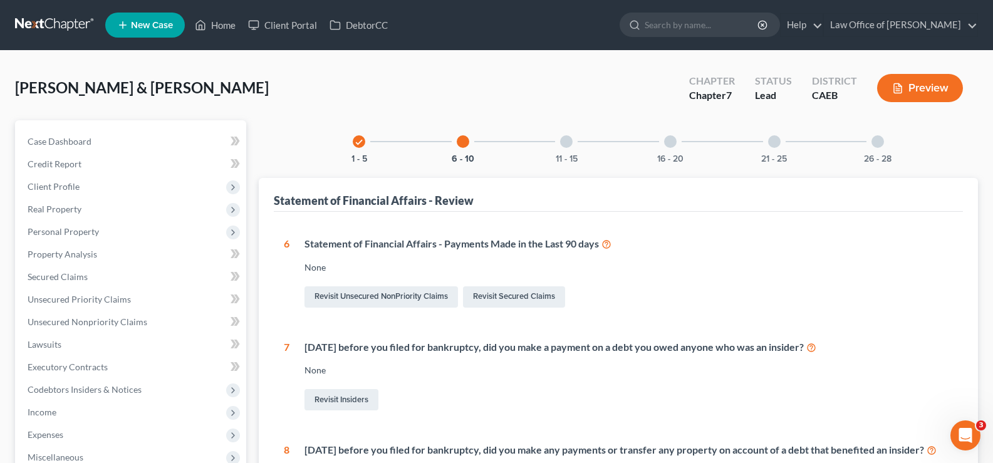
click at [571, 139] on div at bounding box center [566, 141] width 13 height 13
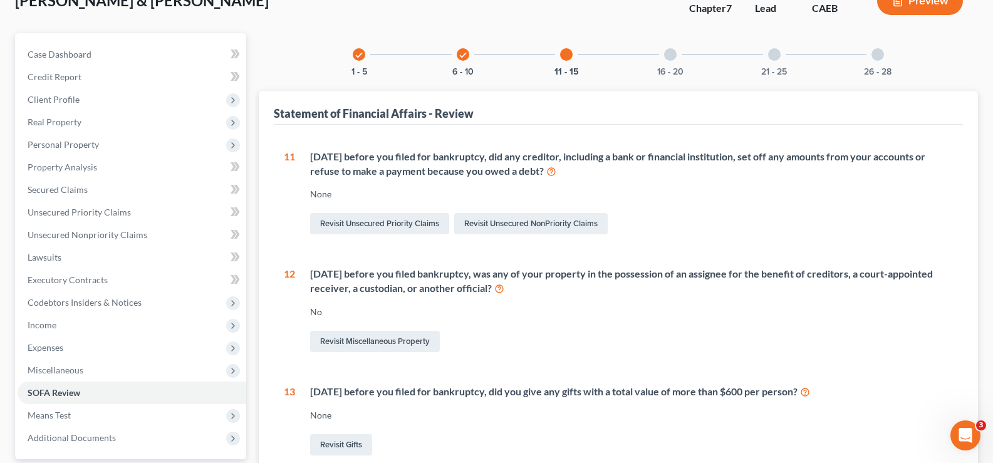
scroll to position [76, 0]
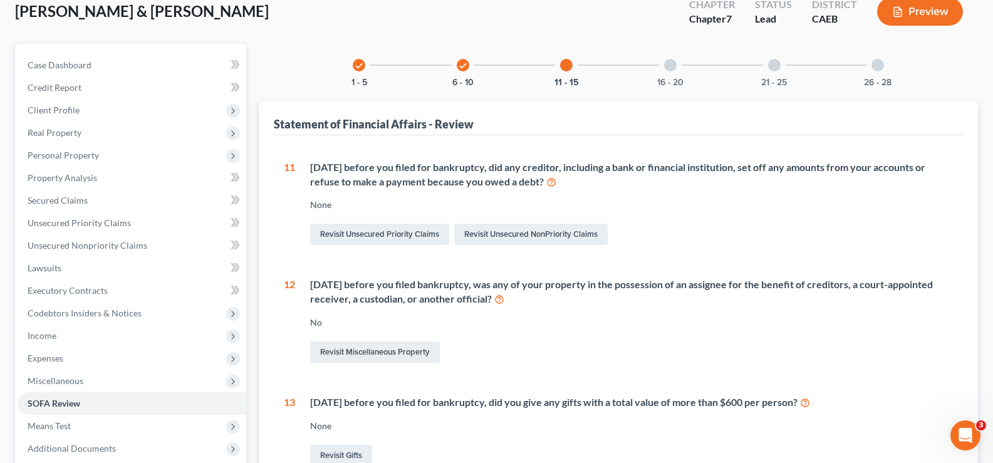
click at [677, 65] on div "16 - 20" at bounding box center [670, 65] width 43 height 43
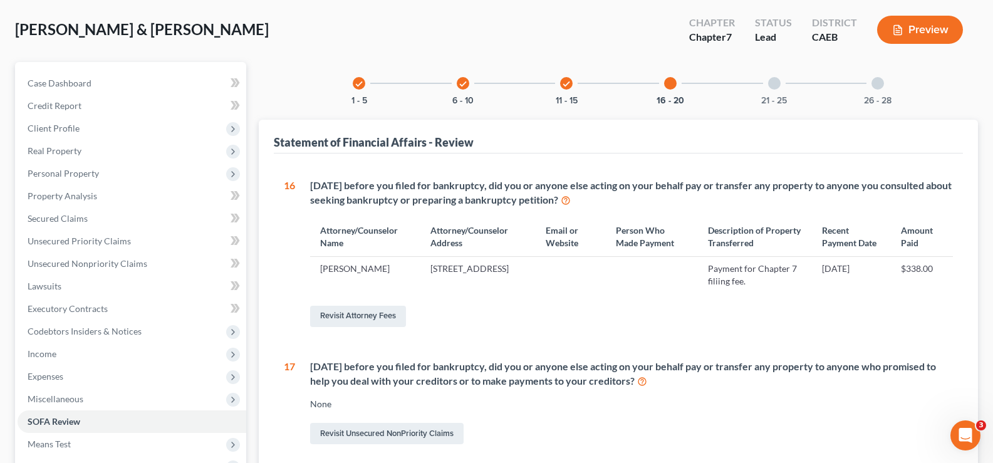
scroll to position [0, 0]
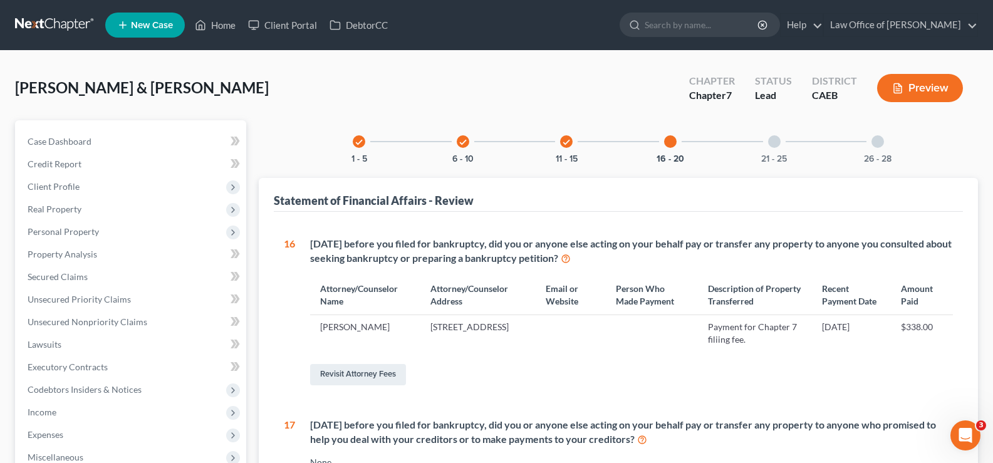
click at [670, 141] on div at bounding box center [670, 141] width 13 height 13
click at [669, 140] on div at bounding box center [670, 141] width 13 height 13
click at [775, 140] on div at bounding box center [774, 141] width 13 height 13
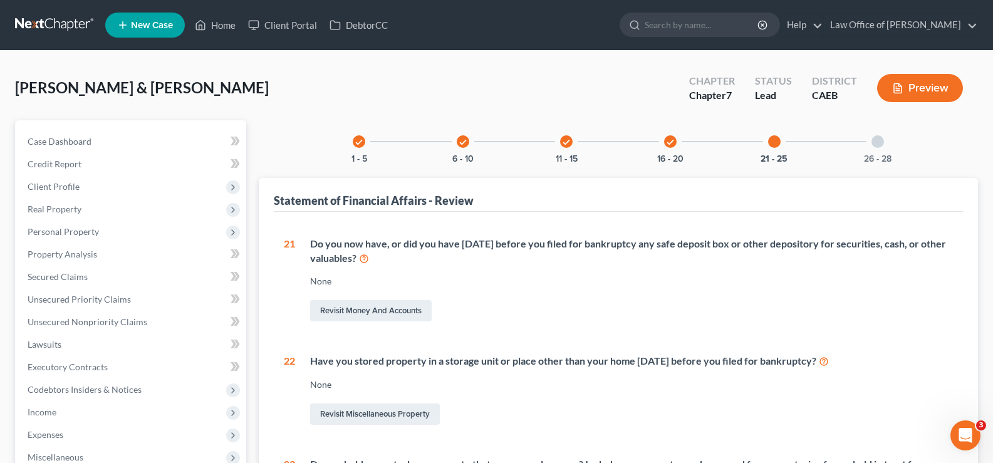
click at [780, 143] on div at bounding box center [774, 141] width 13 height 13
click at [774, 142] on div at bounding box center [774, 141] width 13 height 13
drag, startPoint x: 876, startPoint y: 140, endPoint x: 980, endPoint y: 143, distance: 104.1
click at [877, 140] on div at bounding box center [878, 141] width 13 height 13
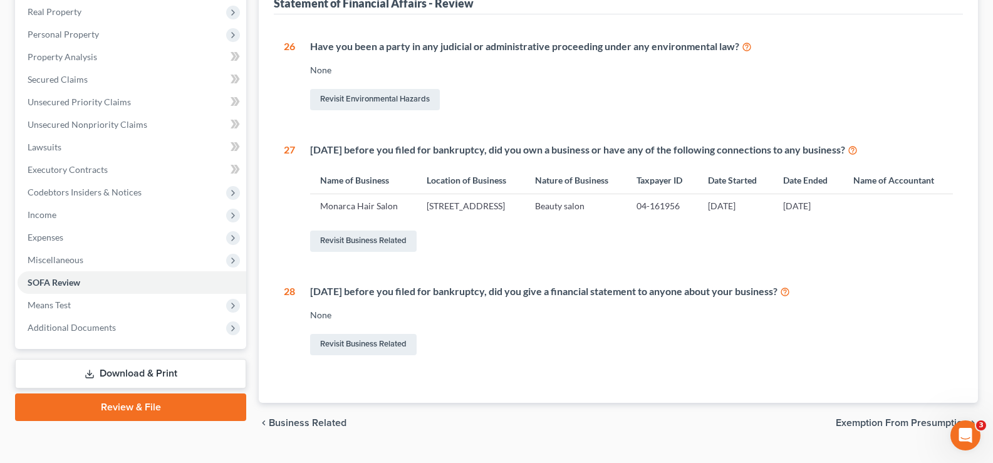
scroll to position [250, 0]
